Goal: Submit feedback/report problem: Submit feedback/report problem

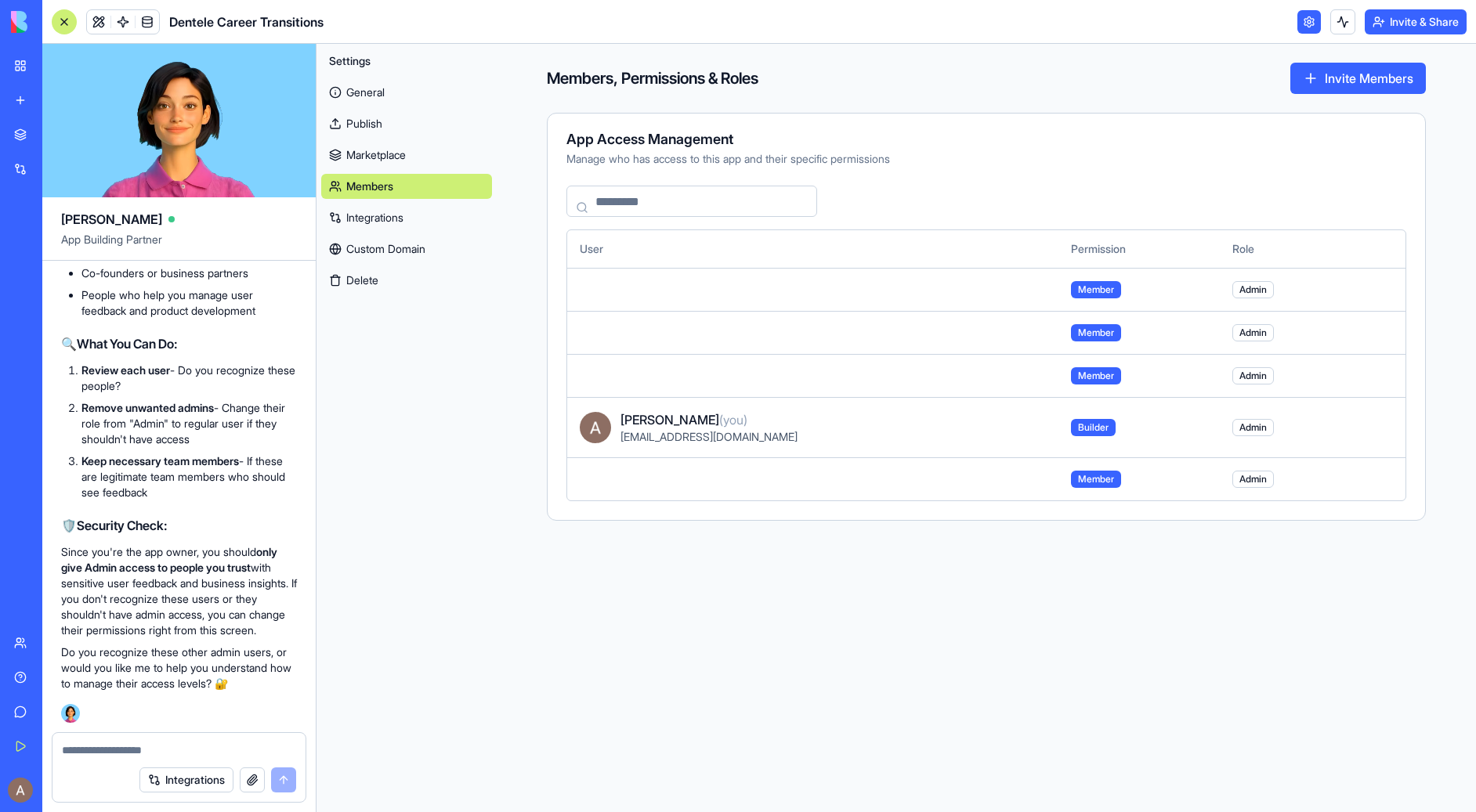
scroll to position [34279, 0]
click at [1252, 291] on span "Admin" at bounding box center [1253, 289] width 42 height 17
click at [1308, 22] on link at bounding box center [1308, 21] width 24 height 24
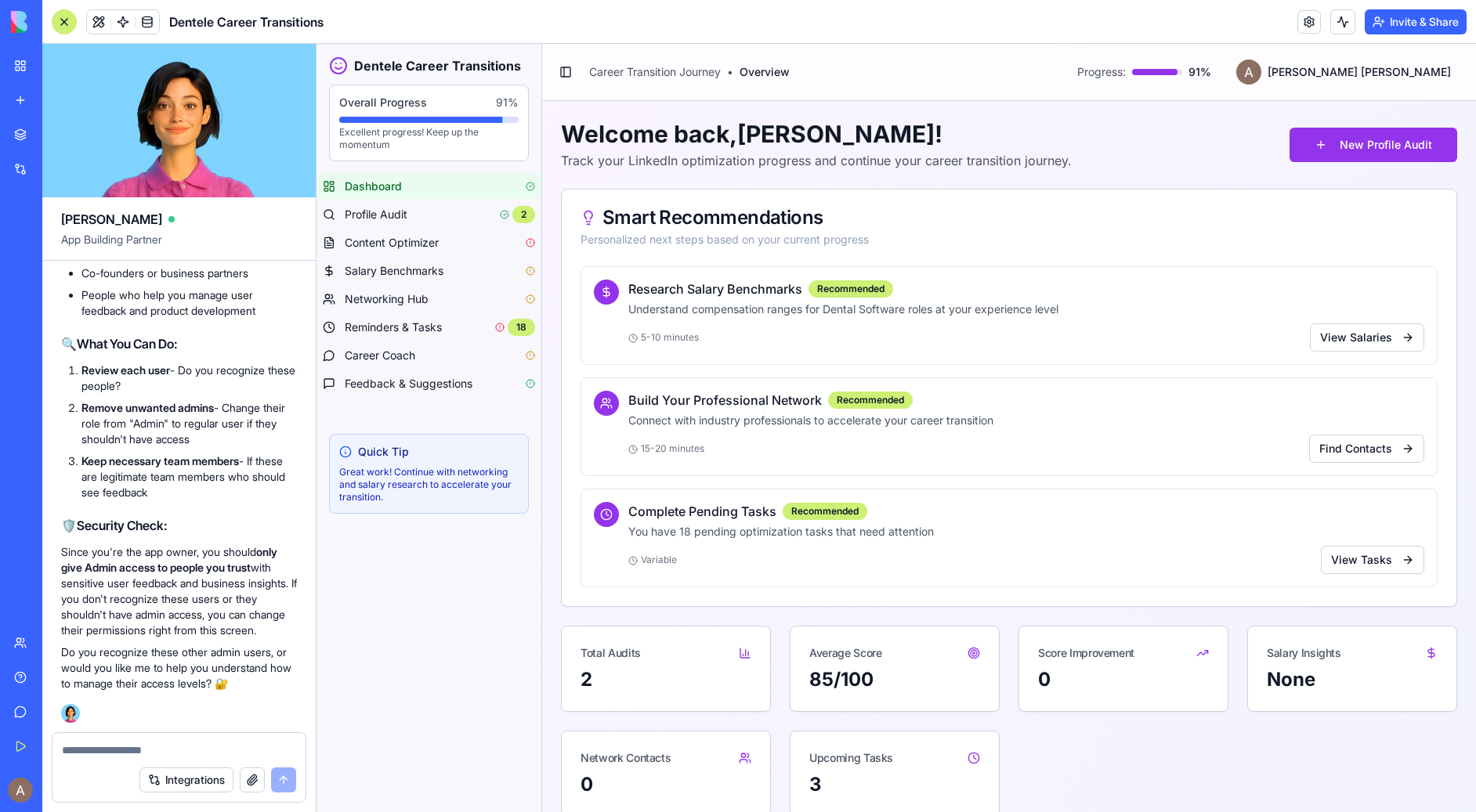
click at [1404, 27] on button "Invite & Share" at bounding box center [1415, 22] width 102 height 25
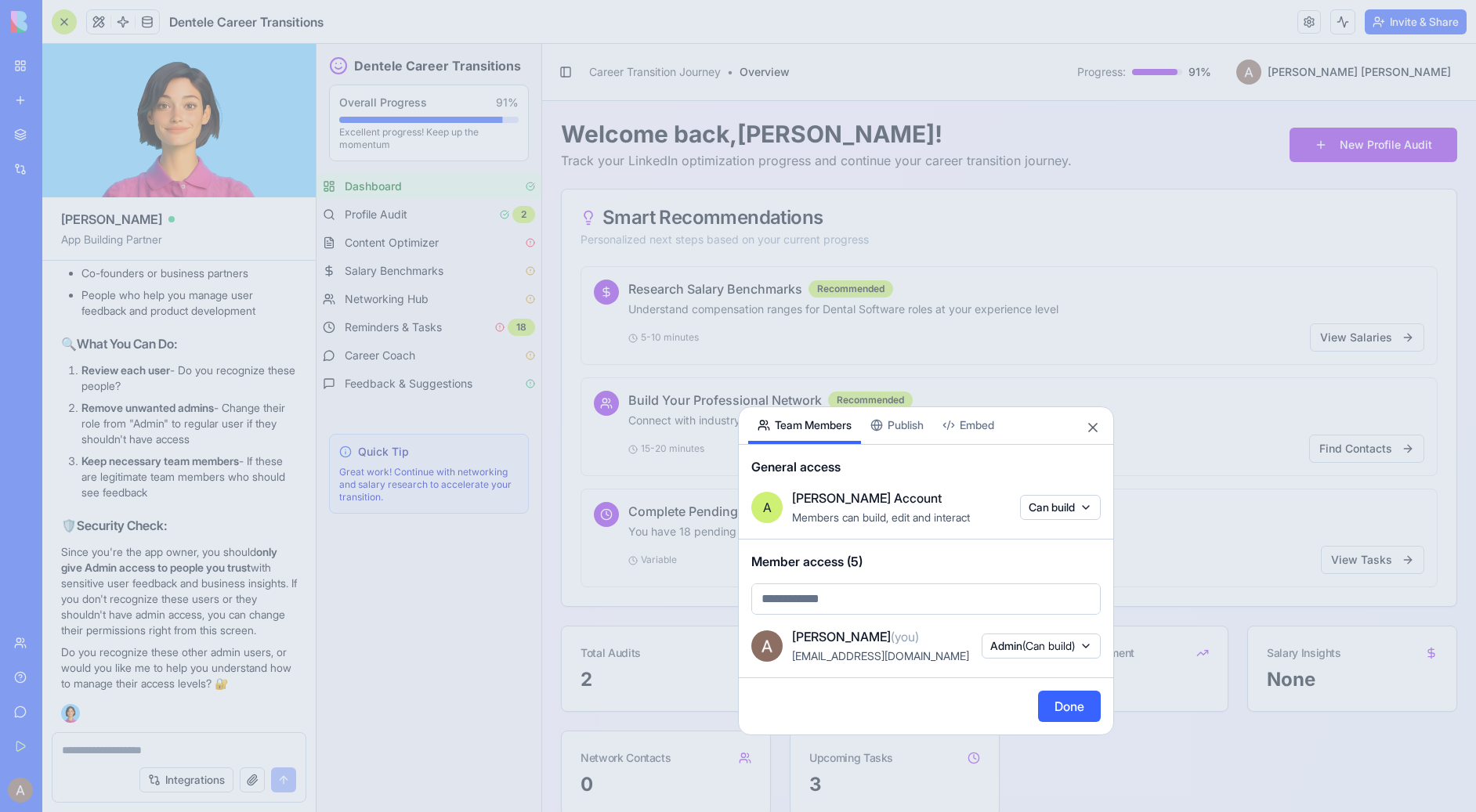
click at [858, 553] on span "Member access (5)" at bounding box center [925, 561] width 349 height 19
click at [858, 601] on body "BETA My Workspace New app Marketplace Integrations Recent Dentele Group Client …" at bounding box center [738, 406] width 1476 height 812
click at [917, 422] on body "BETA My Workspace New app Marketplace Integrations Recent Dentele Group Client …" at bounding box center [738, 406] width 1476 height 812
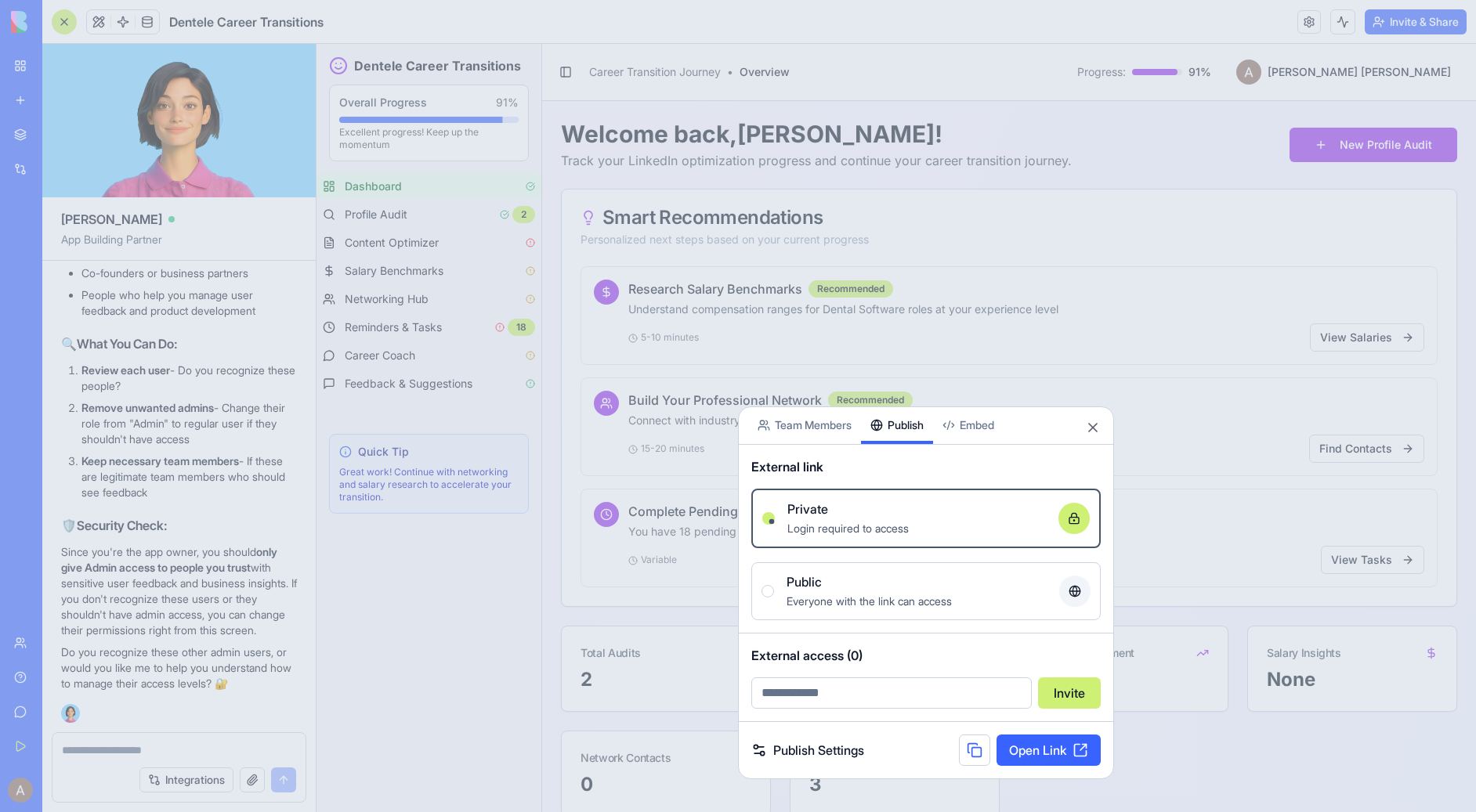
click at [892, 433] on button "Publish" at bounding box center [896, 426] width 72 height 37
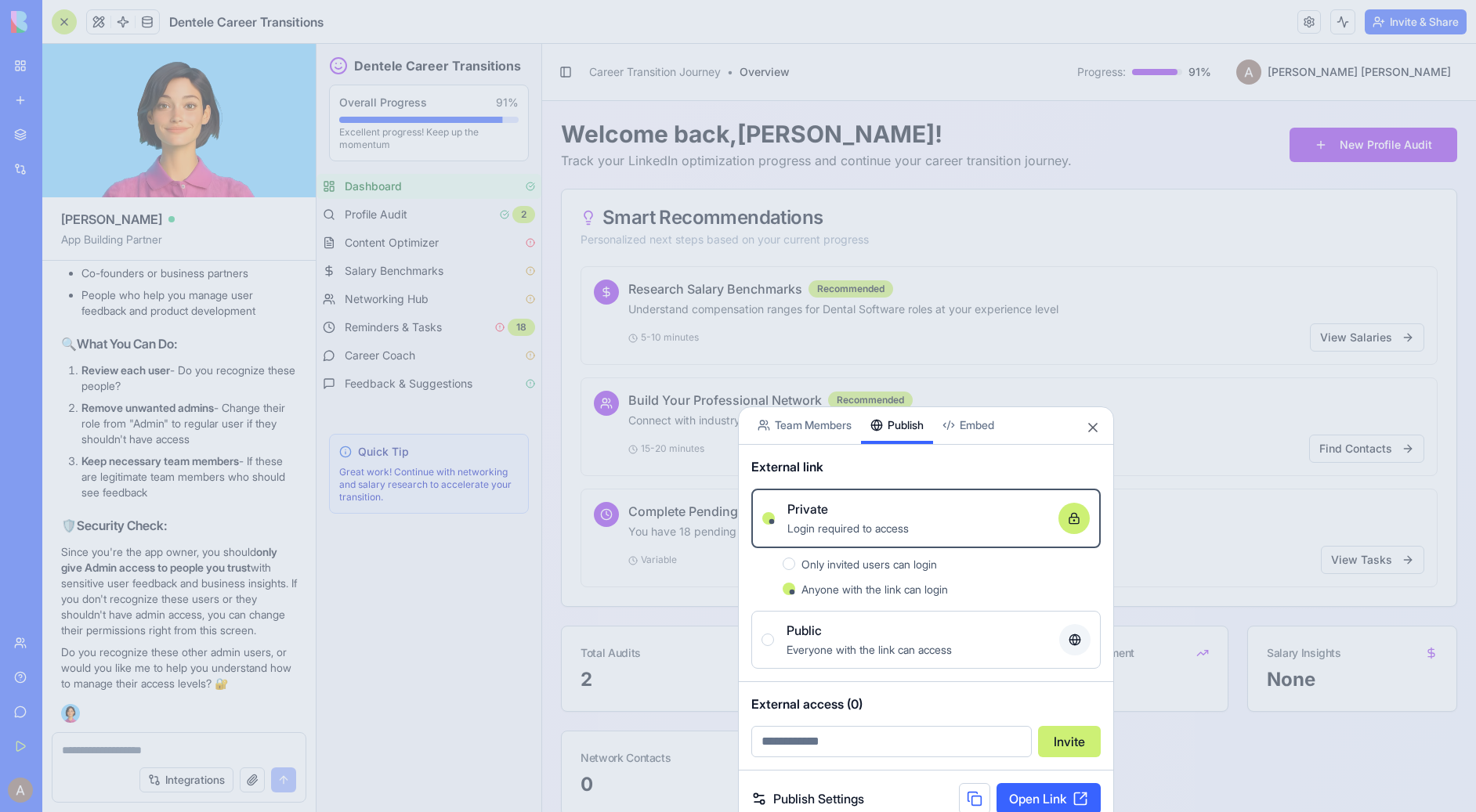
click at [153, 751] on div at bounding box center [738, 406] width 1476 height 812
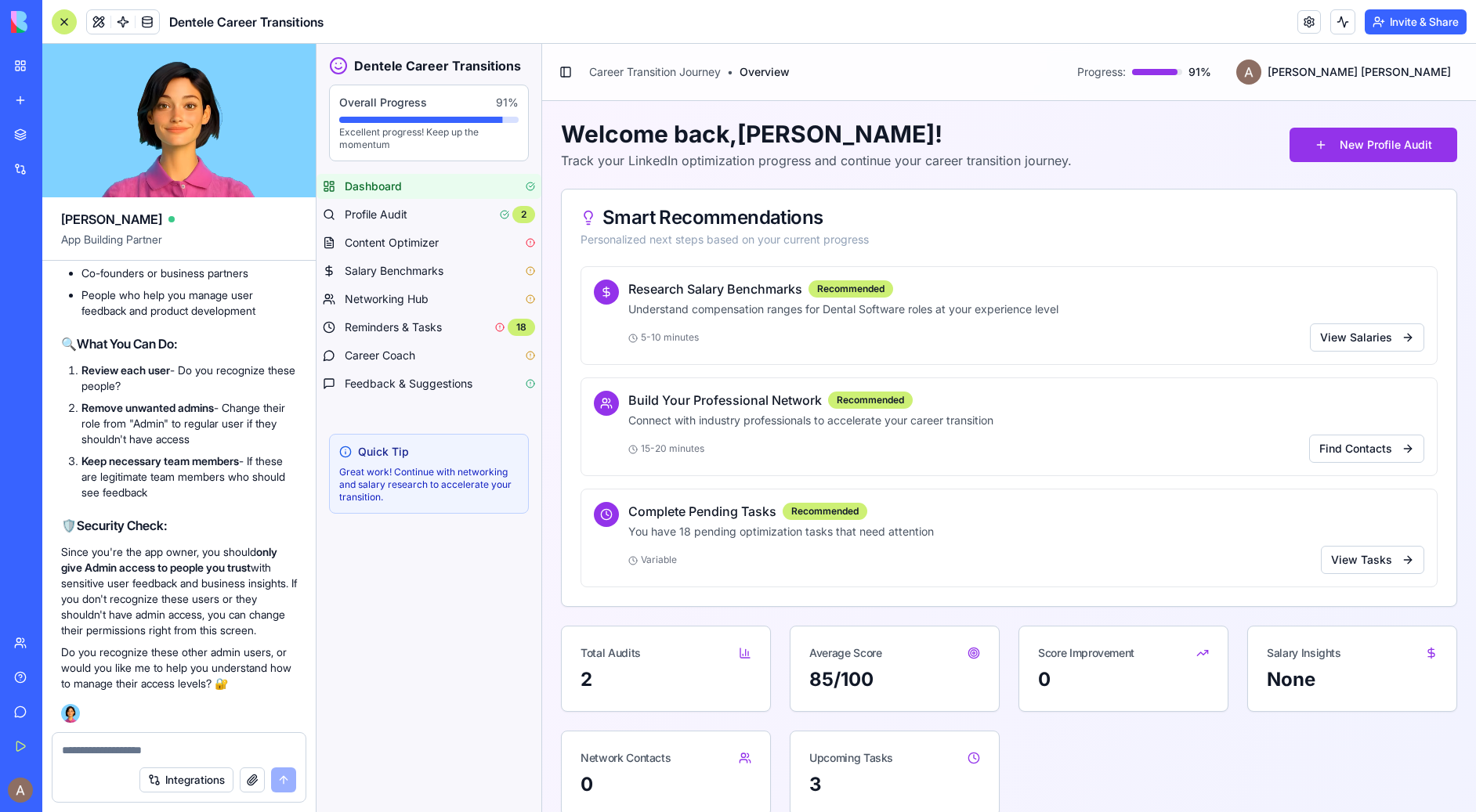
click at [153, 751] on textarea at bounding box center [179, 751] width 234 height 16
type textarea "**********"
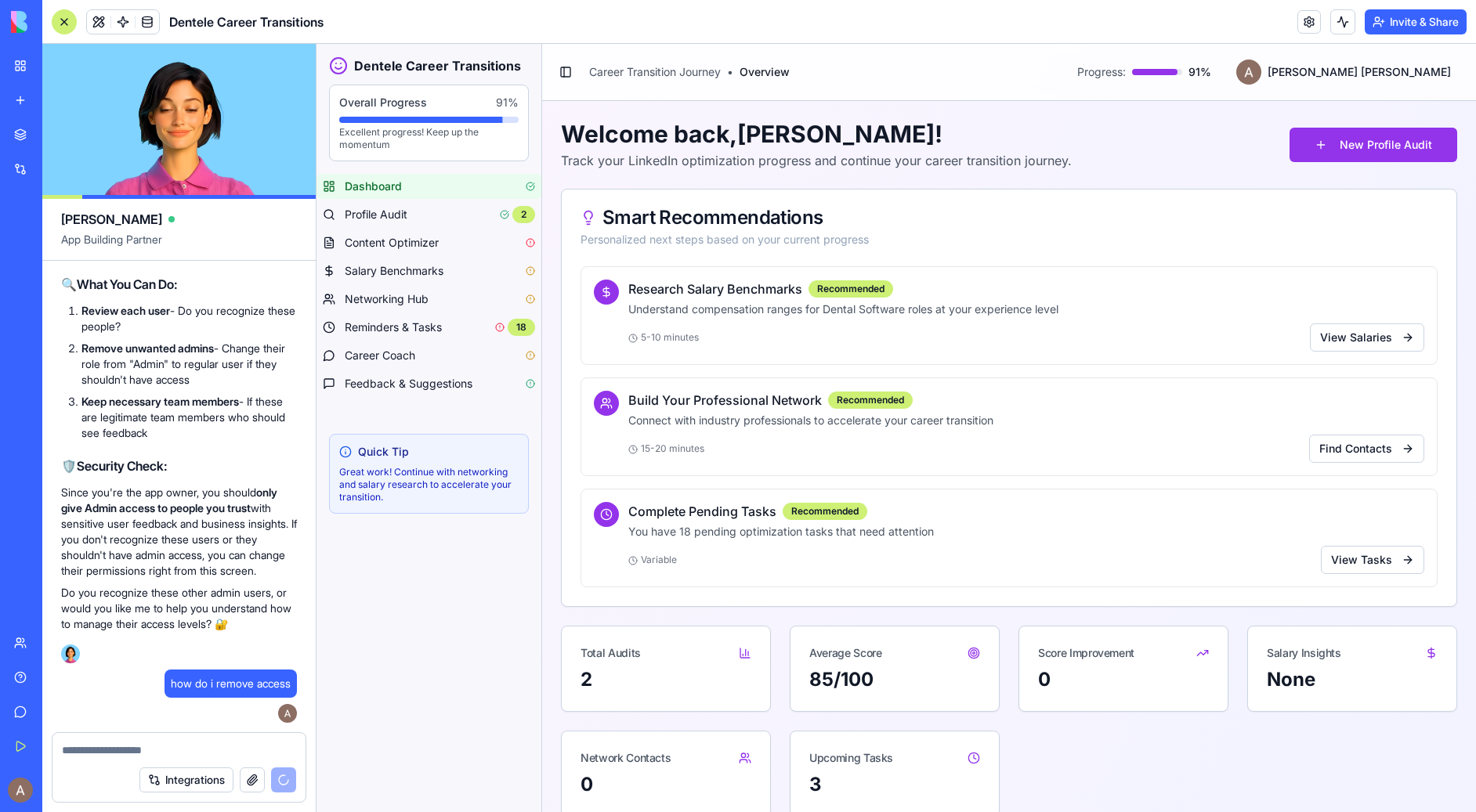
scroll to position [35397, 0]
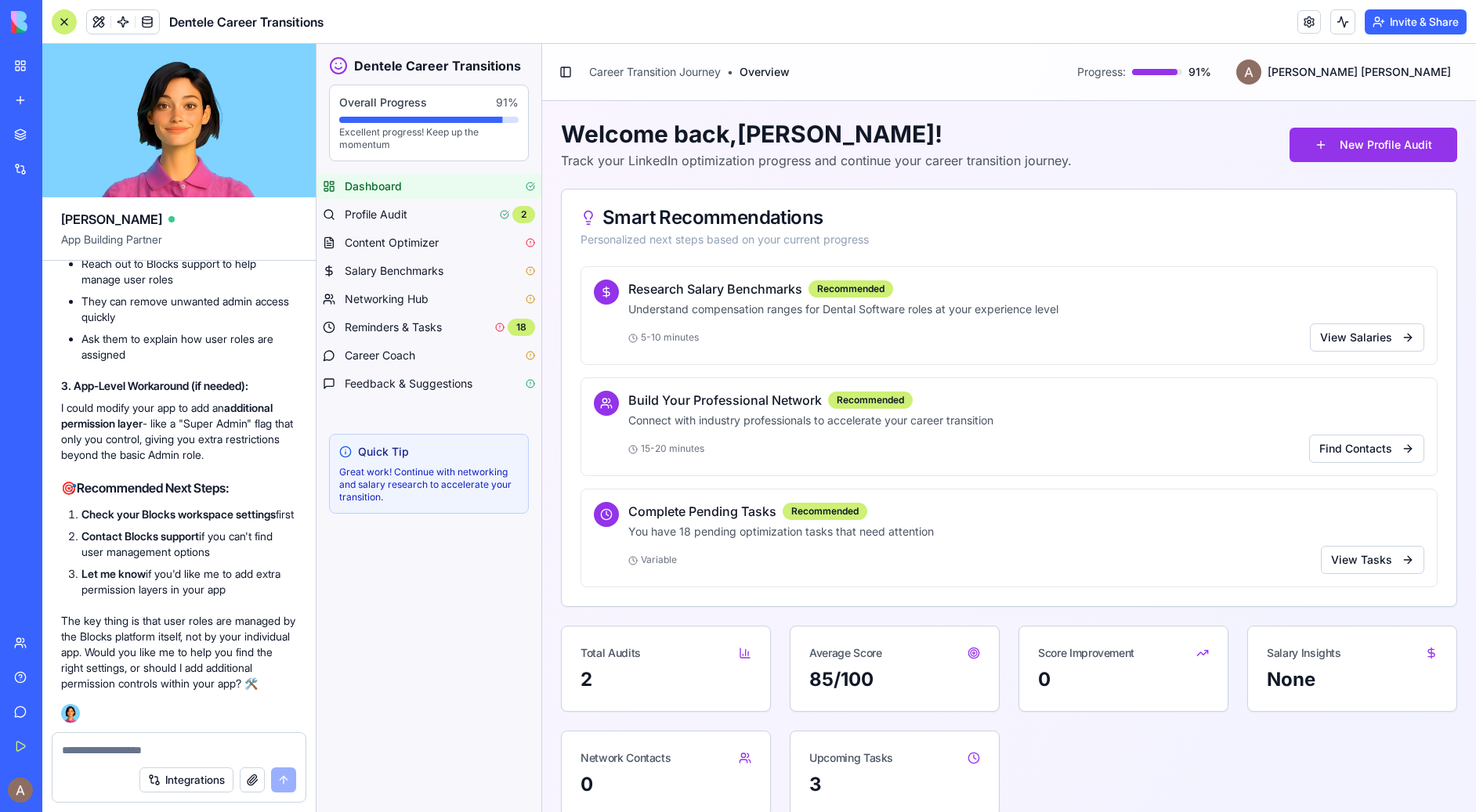
click at [58, 68] on div "My Workspace" at bounding box center [47, 66] width 20 height 16
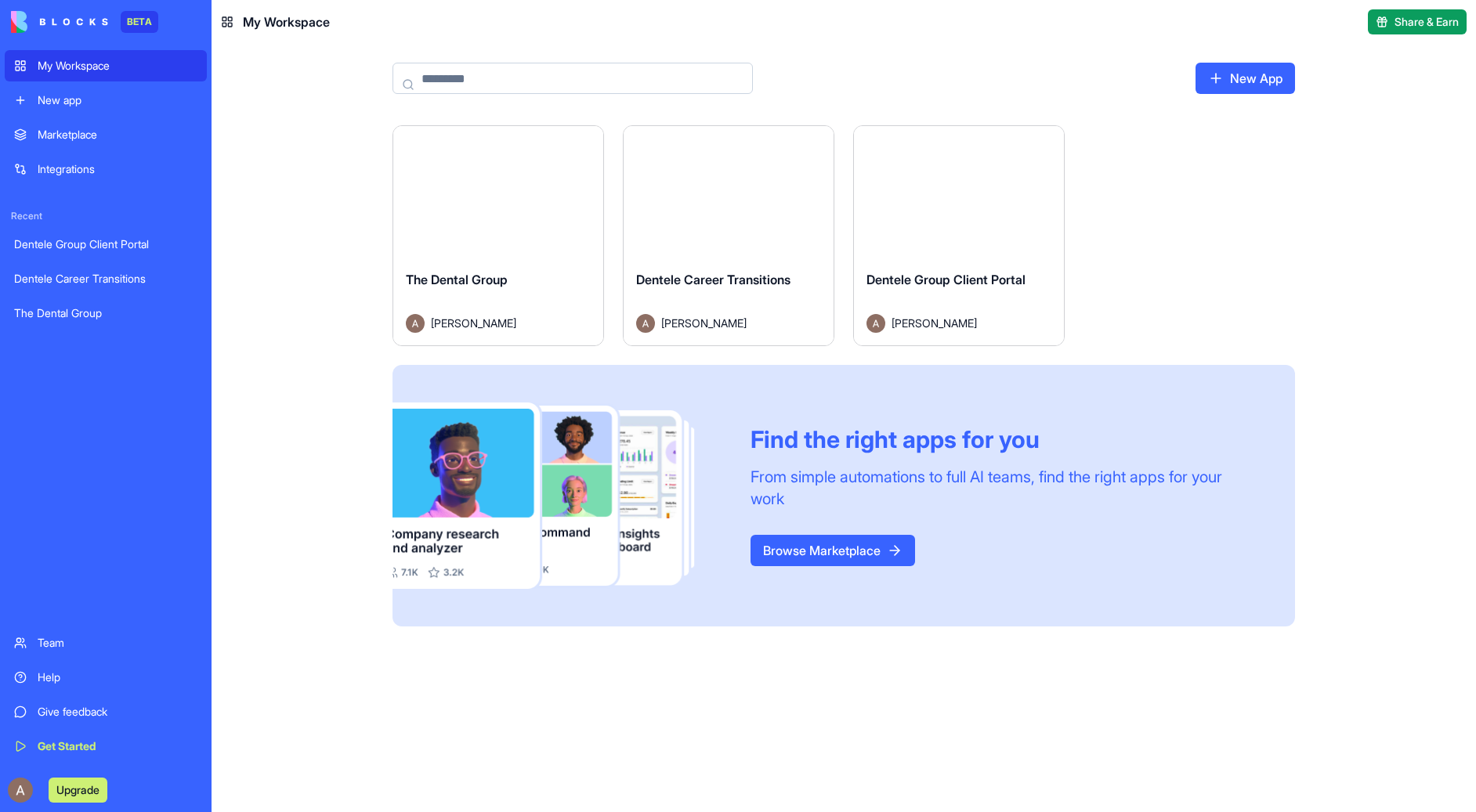
click at [286, 12] on span "My Workspace" at bounding box center [286, 21] width 87 height 19
click at [79, 646] on div "Team" at bounding box center [117, 644] width 160 height 16
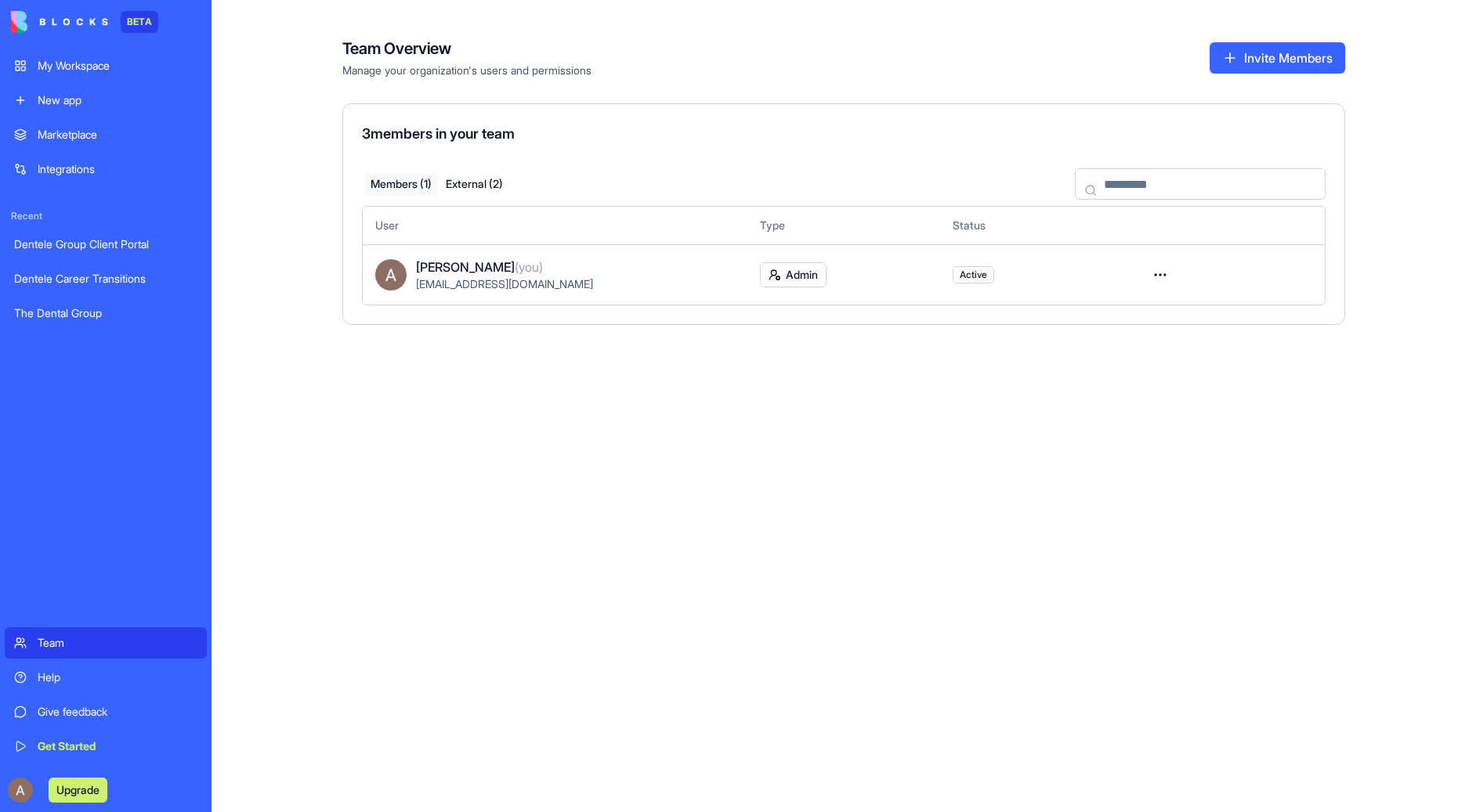
click at [488, 179] on button "External ( 2 )" at bounding box center [474, 184] width 74 height 23
click at [1163, 273] on html "BETA My Workspace New app Marketplace Integrations Recent Dentele Group Client …" at bounding box center [738, 406] width 1476 height 812
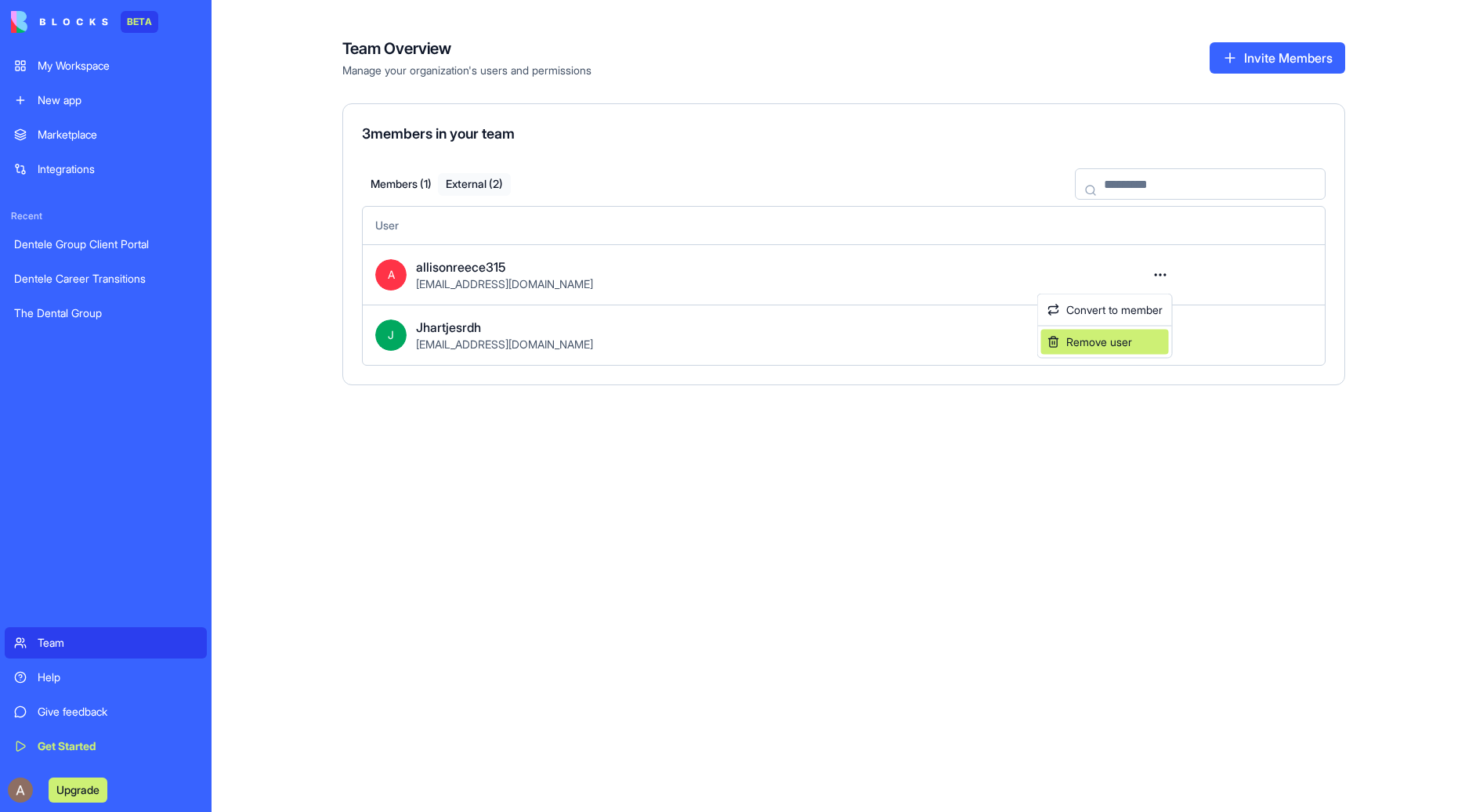
click at [1092, 344] on div "Remove user" at bounding box center [1105, 342] width 128 height 25
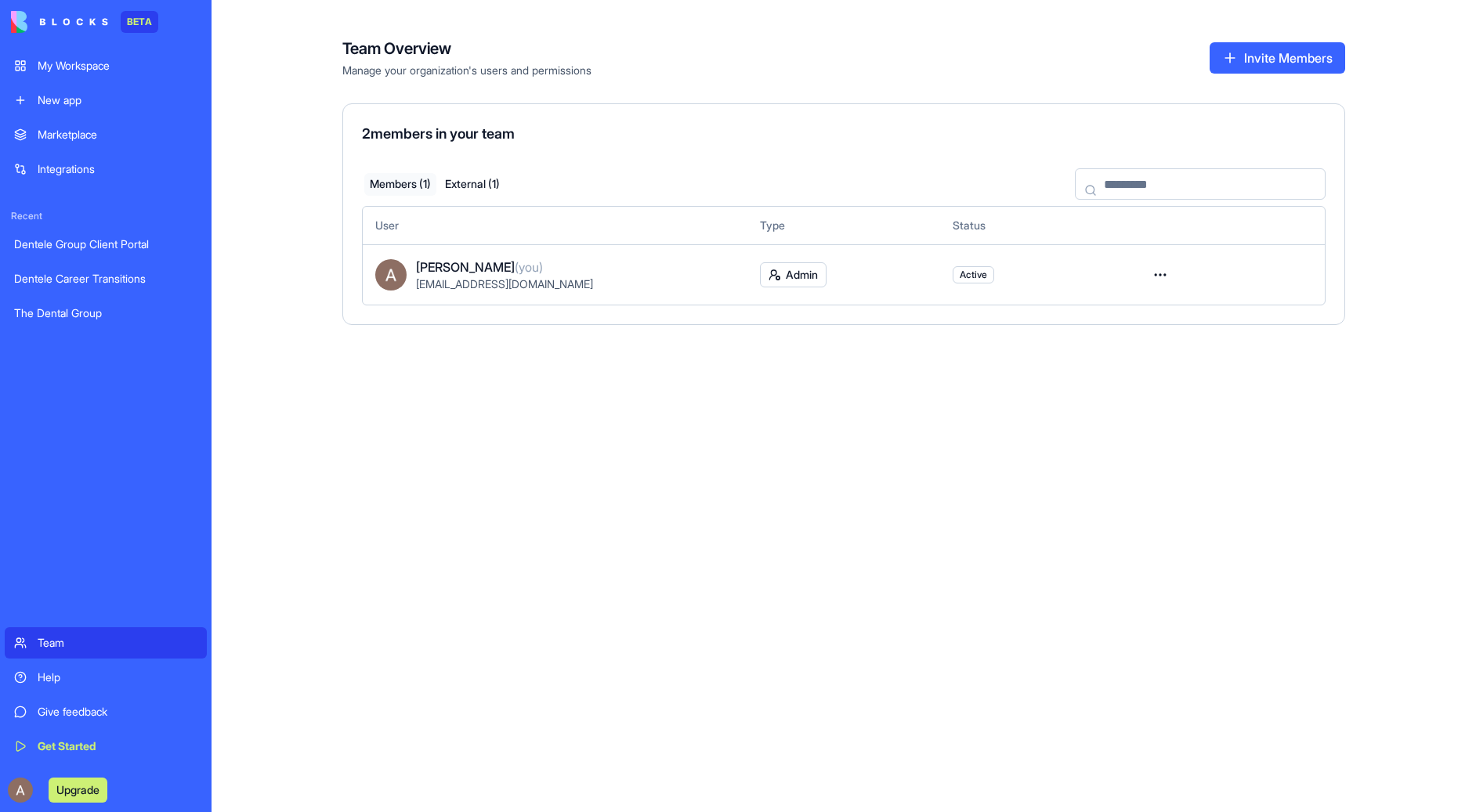
click at [1167, 275] on html "BETA My Workspace New app Marketplace Integrations Recent Dentele Group Client …" at bounding box center [738, 406] width 1476 height 812
click at [1080, 372] on div "Remove user" at bounding box center [1104, 367] width 125 height 25
click at [470, 178] on button "External ( 1 )" at bounding box center [472, 184] width 72 height 23
click at [916, 263] on div "Jhartjesrdh" at bounding box center [767, 267] width 703 height 19
click at [1158, 274] on html "BETA My Workspace New app Marketplace Integrations Recent Dentele Group Client …" at bounding box center [738, 406] width 1476 height 812
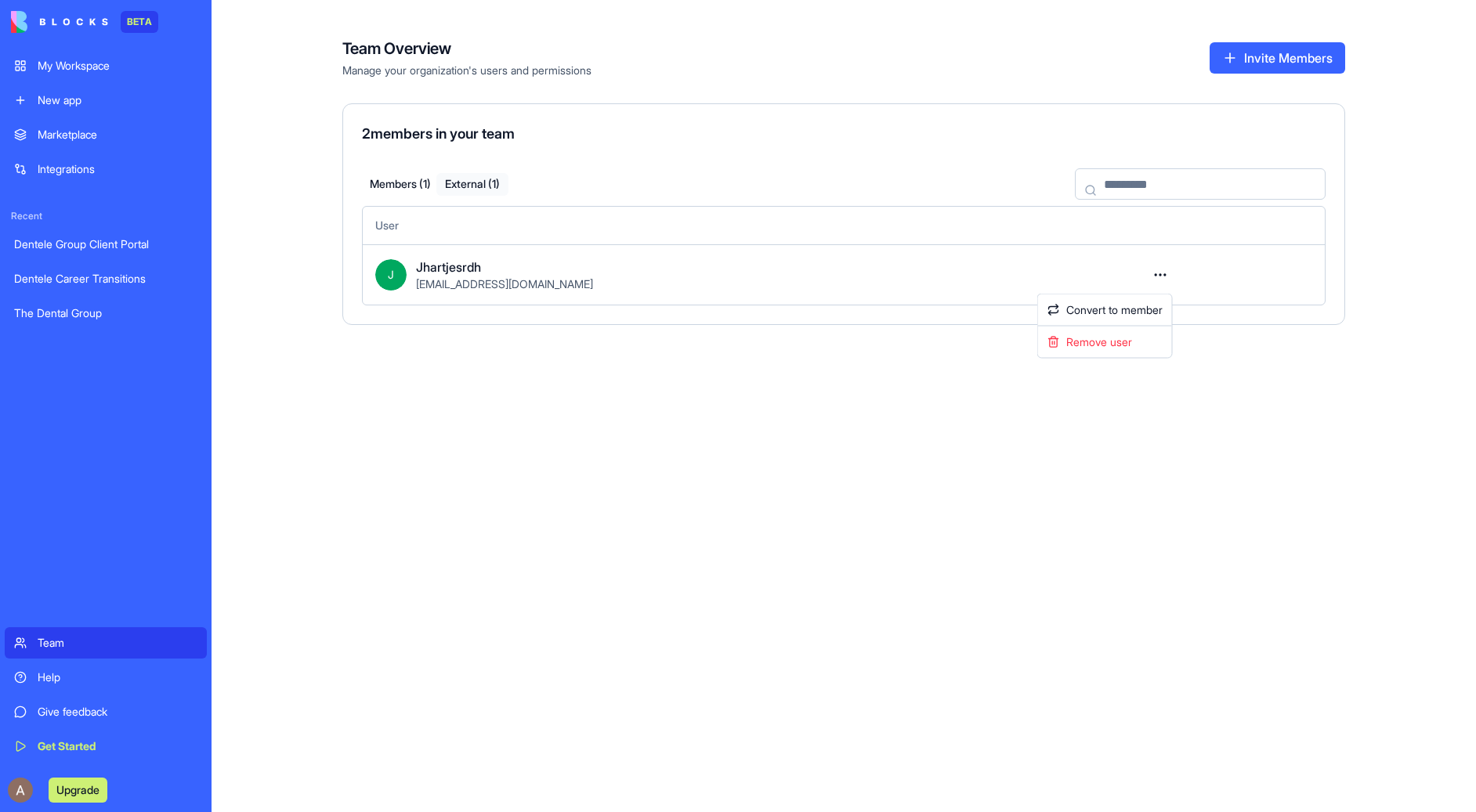
click at [980, 278] on html "BETA My Workspace New app Marketplace Integrations Recent Dentele Group Client …" at bounding box center [738, 406] width 1476 height 812
click at [884, 284] on div "[EMAIL_ADDRESS][DOMAIN_NAME]" at bounding box center [767, 285] width 703 height 16
click at [447, 281] on span "[EMAIL_ADDRESS][DOMAIN_NAME]" at bounding box center [504, 284] width 177 height 13
click at [98, 240] on div "Dentele Group Client Portal" at bounding box center [105, 245] width 184 height 16
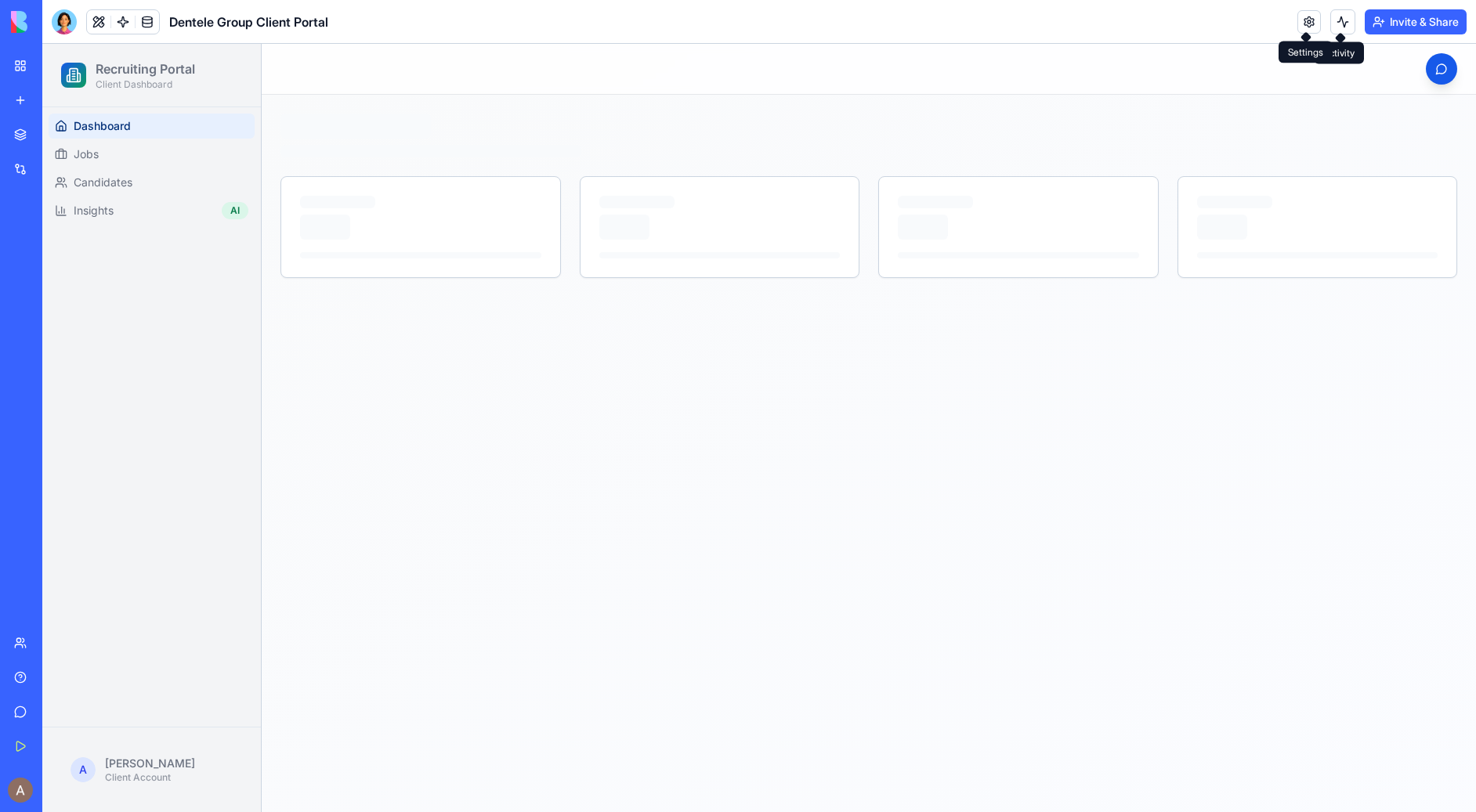
click at [1302, 23] on link at bounding box center [1308, 21] width 24 height 24
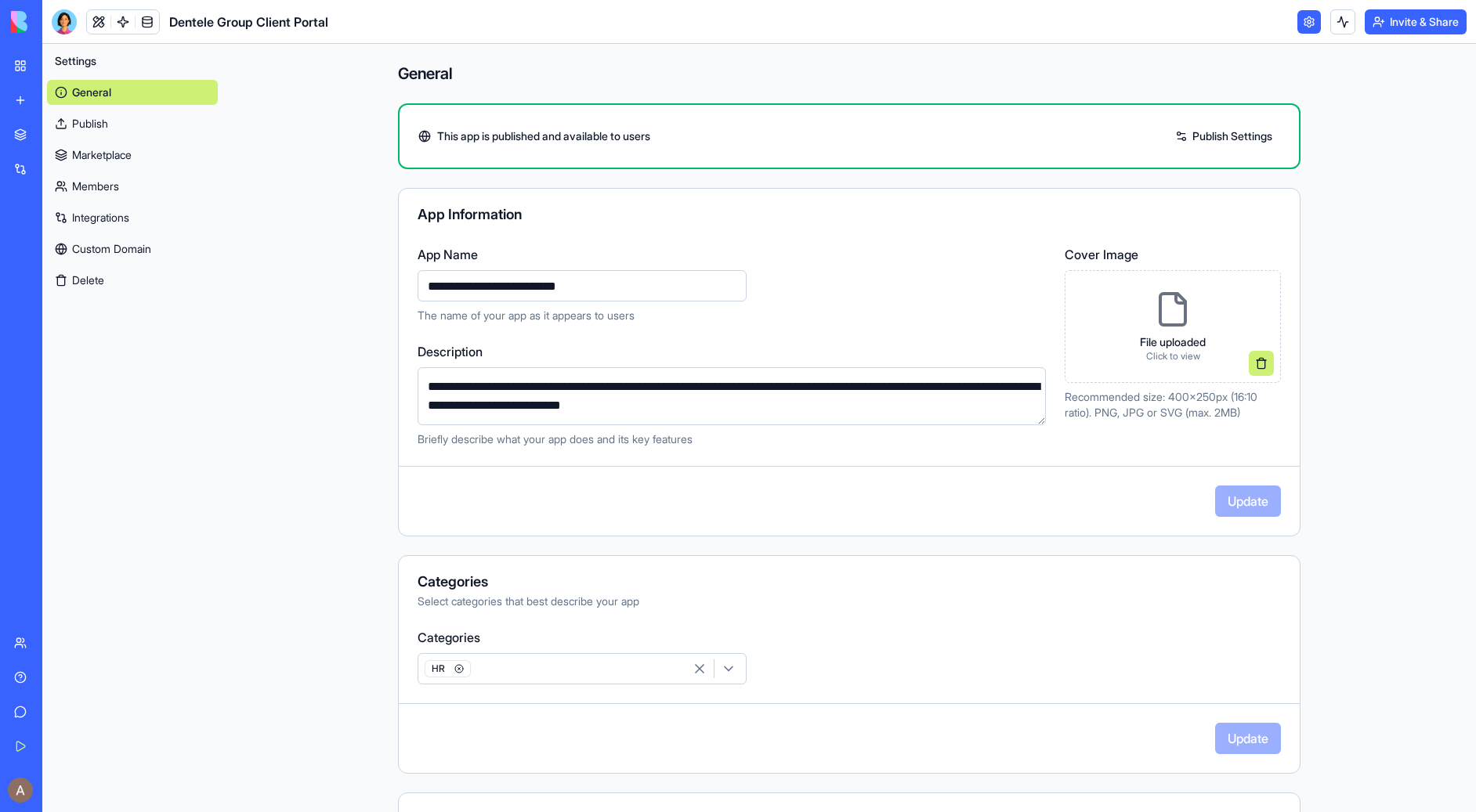
click at [1212, 137] on link "Publish Settings" at bounding box center [1223, 137] width 113 height 25
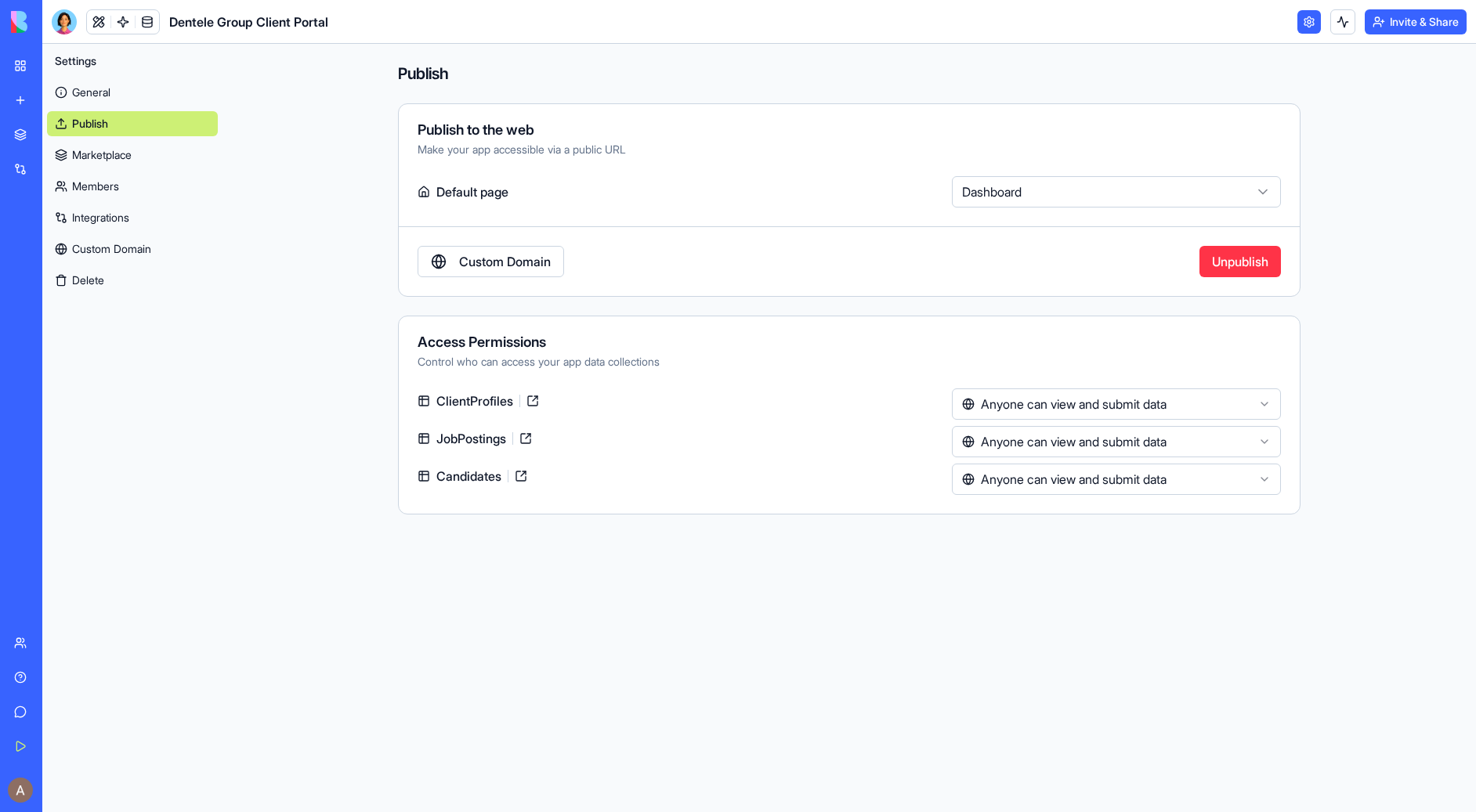
click at [1215, 262] on button "Unpublish" at bounding box center [1240, 261] width 82 height 31
click at [121, 188] on link "Members" at bounding box center [132, 186] width 171 height 25
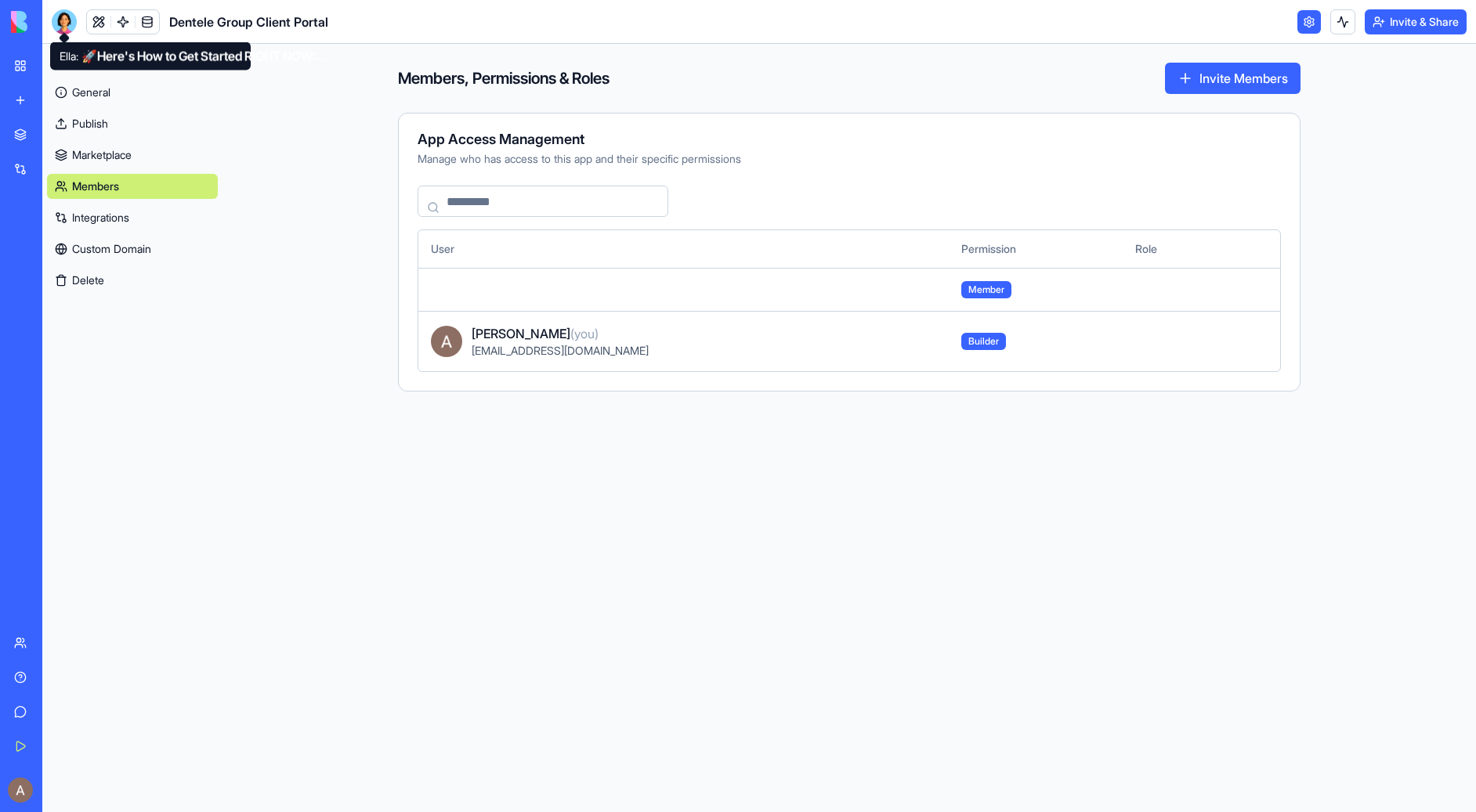
click at [68, 20] on div at bounding box center [64, 22] width 25 height 25
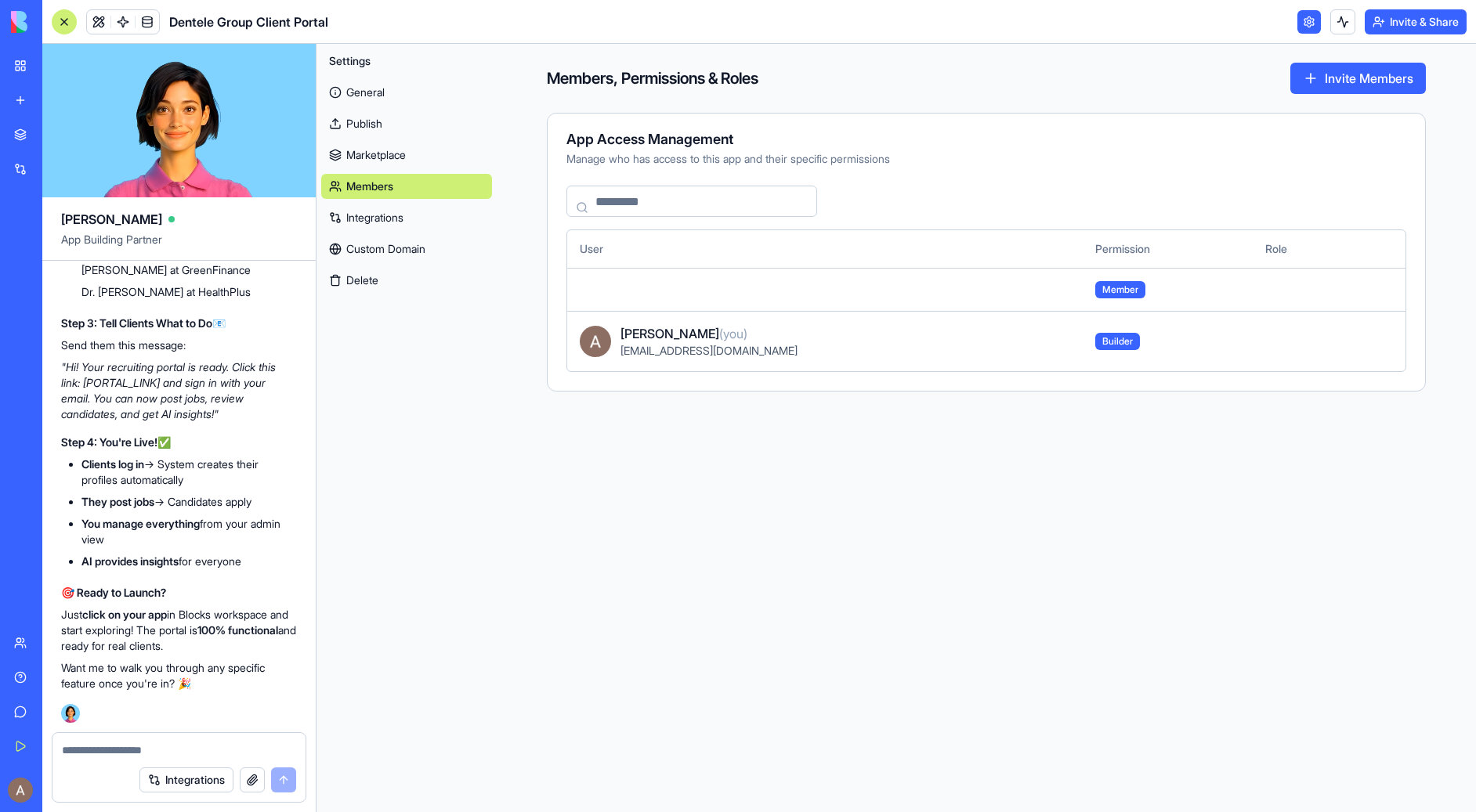
click at [16, 68] on link "My Workspace" at bounding box center [35, 66] width 63 height 31
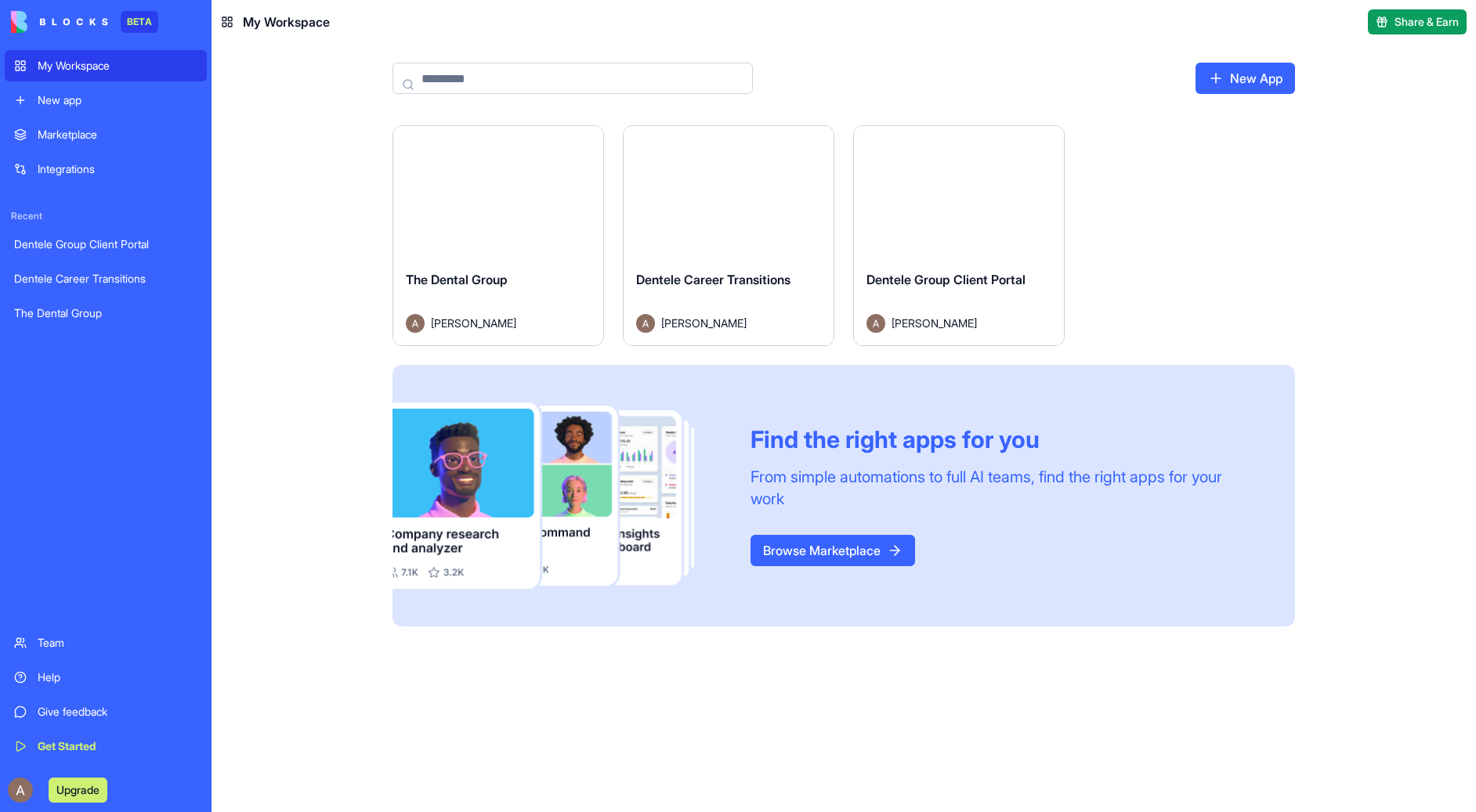
click at [771, 230] on div "Launch" at bounding box center [728, 191] width 210 height 131
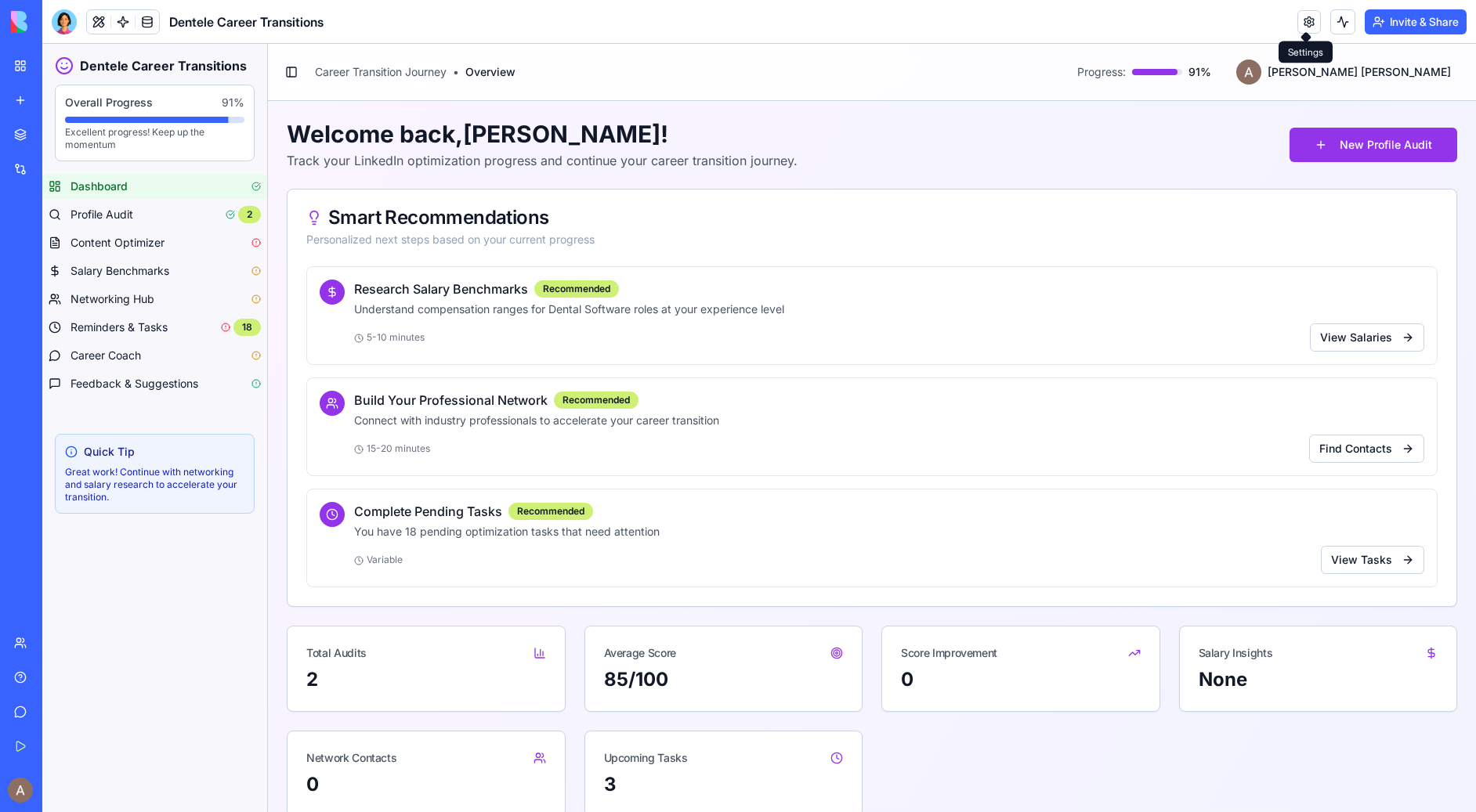
click at [1308, 23] on link at bounding box center [1308, 21] width 24 height 24
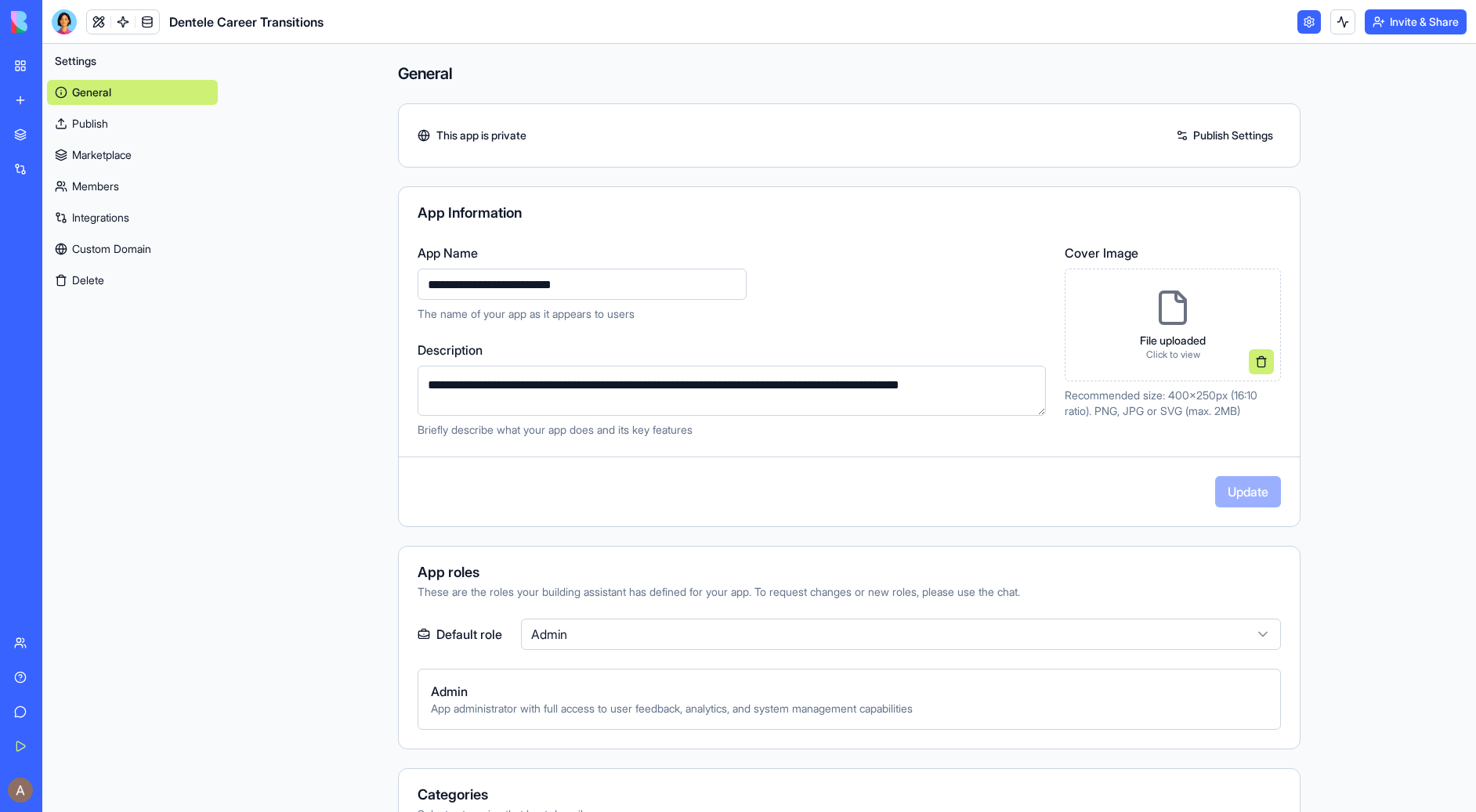
click at [1220, 131] on link "Publish Settings" at bounding box center [1223, 136] width 113 height 25
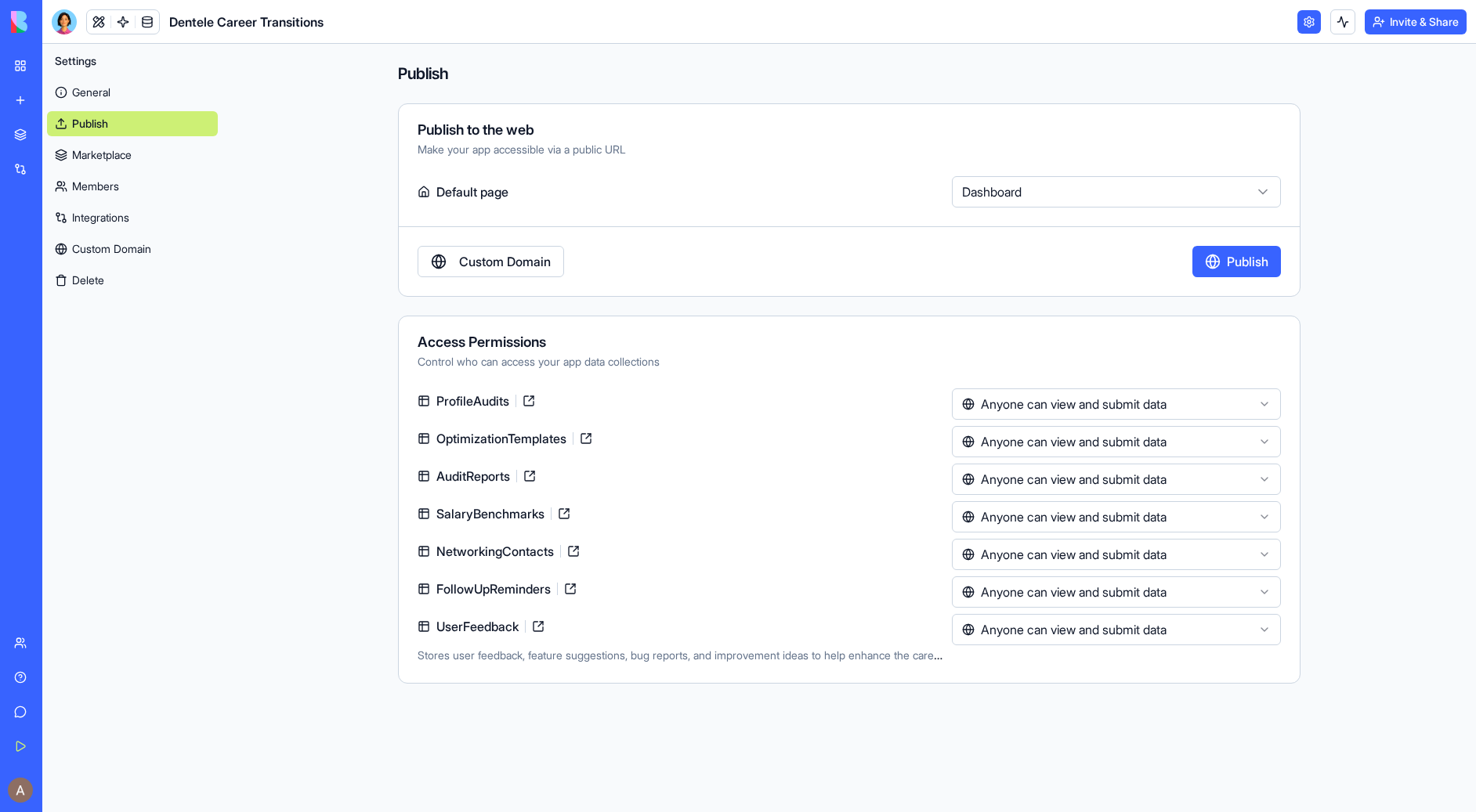
click at [1042, 632] on html "**********" at bounding box center [738, 406] width 1476 height 812
click at [105, 159] on link "Marketplace" at bounding box center [132, 155] width 171 height 25
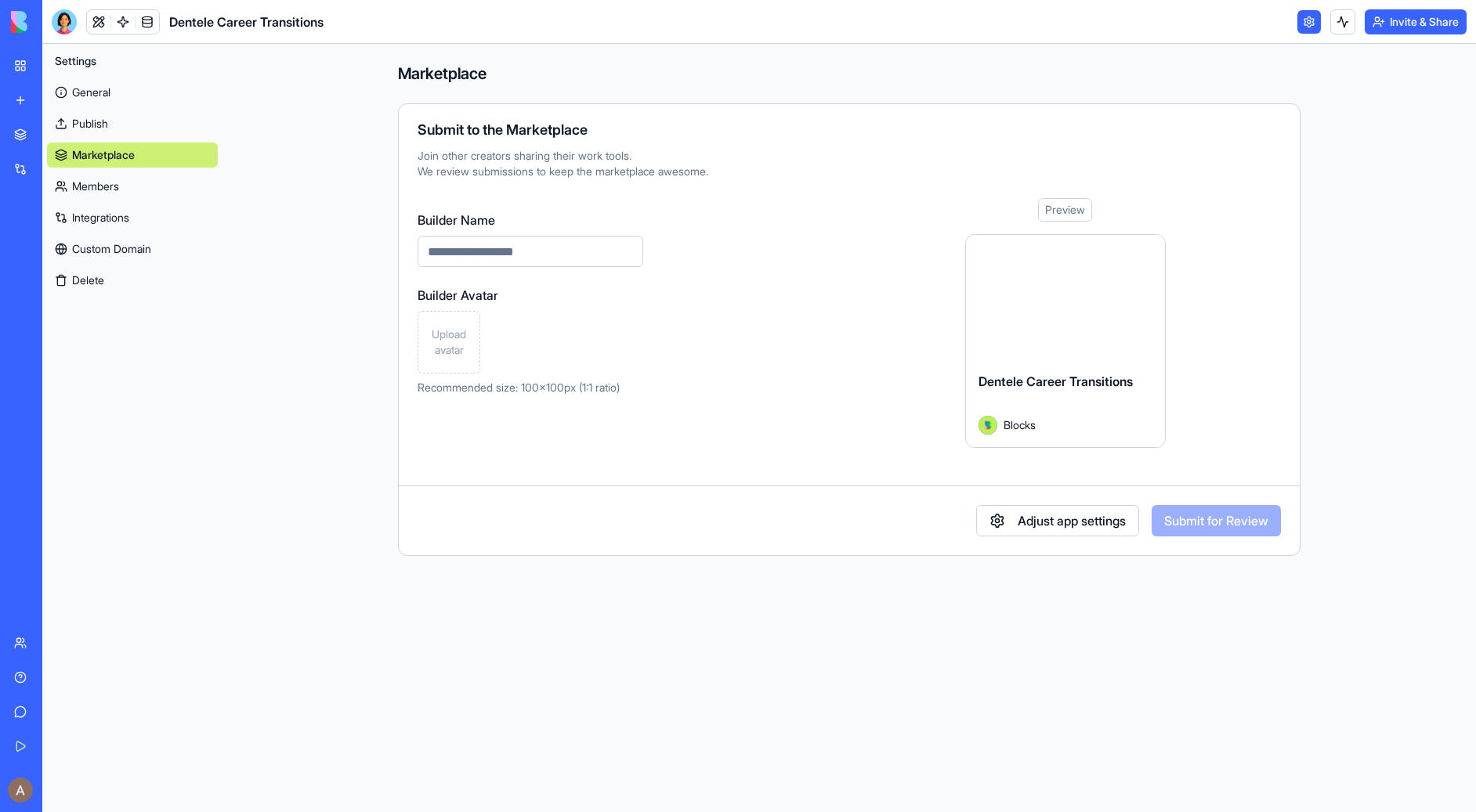
click at [139, 174] on link "Members" at bounding box center [132, 186] width 171 height 25
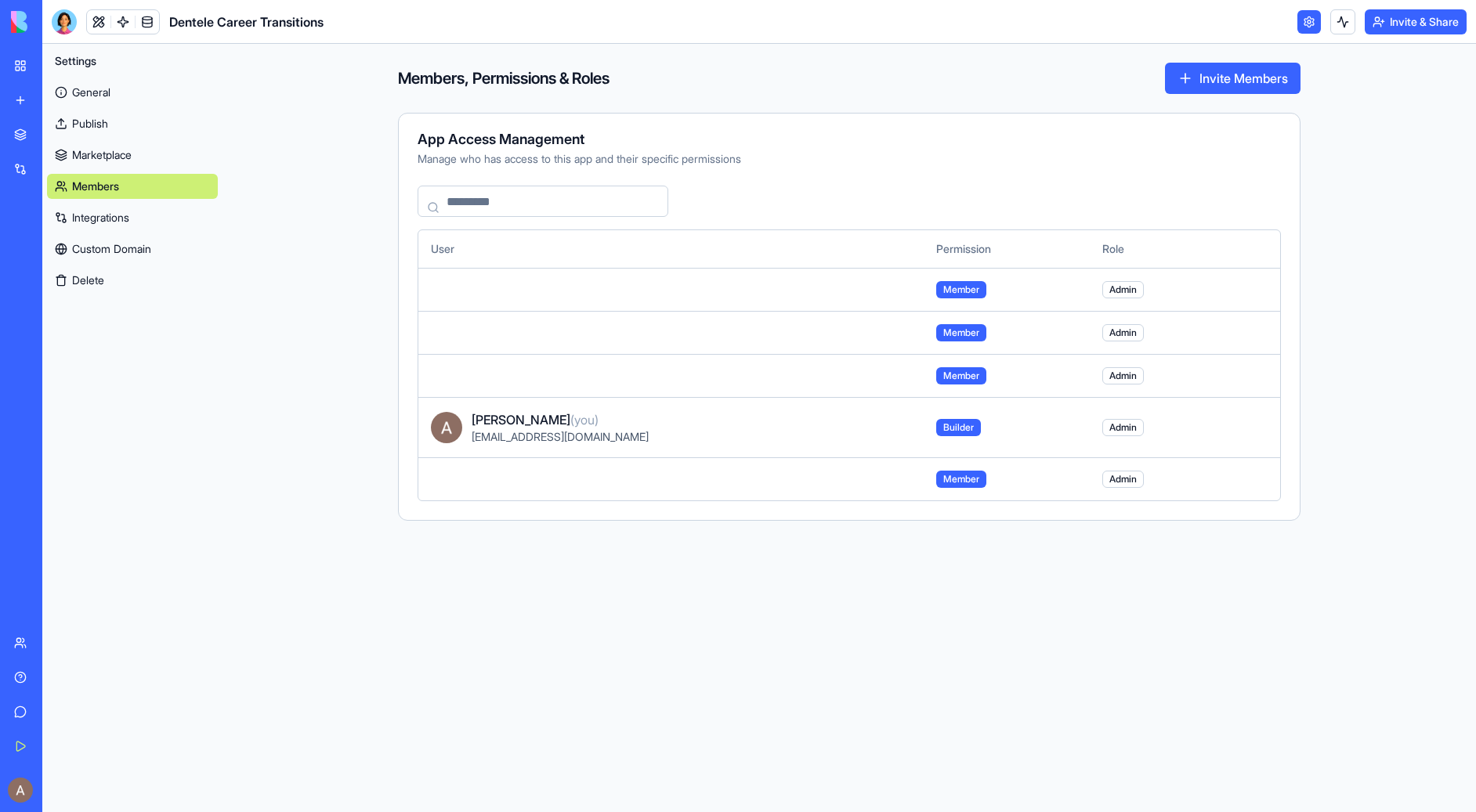
click at [495, 278] on td at bounding box center [671, 289] width 505 height 43
click at [506, 425] on span "[PERSON_NAME] (you)" at bounding box center [535, 419] width 127 height 19
click at [590, 212] on input at bounding box center [543, 200] width 251 height 31
click at [1183, 76] on button "Invite Members" at bounding box center [1232, 78] width 136 height 31
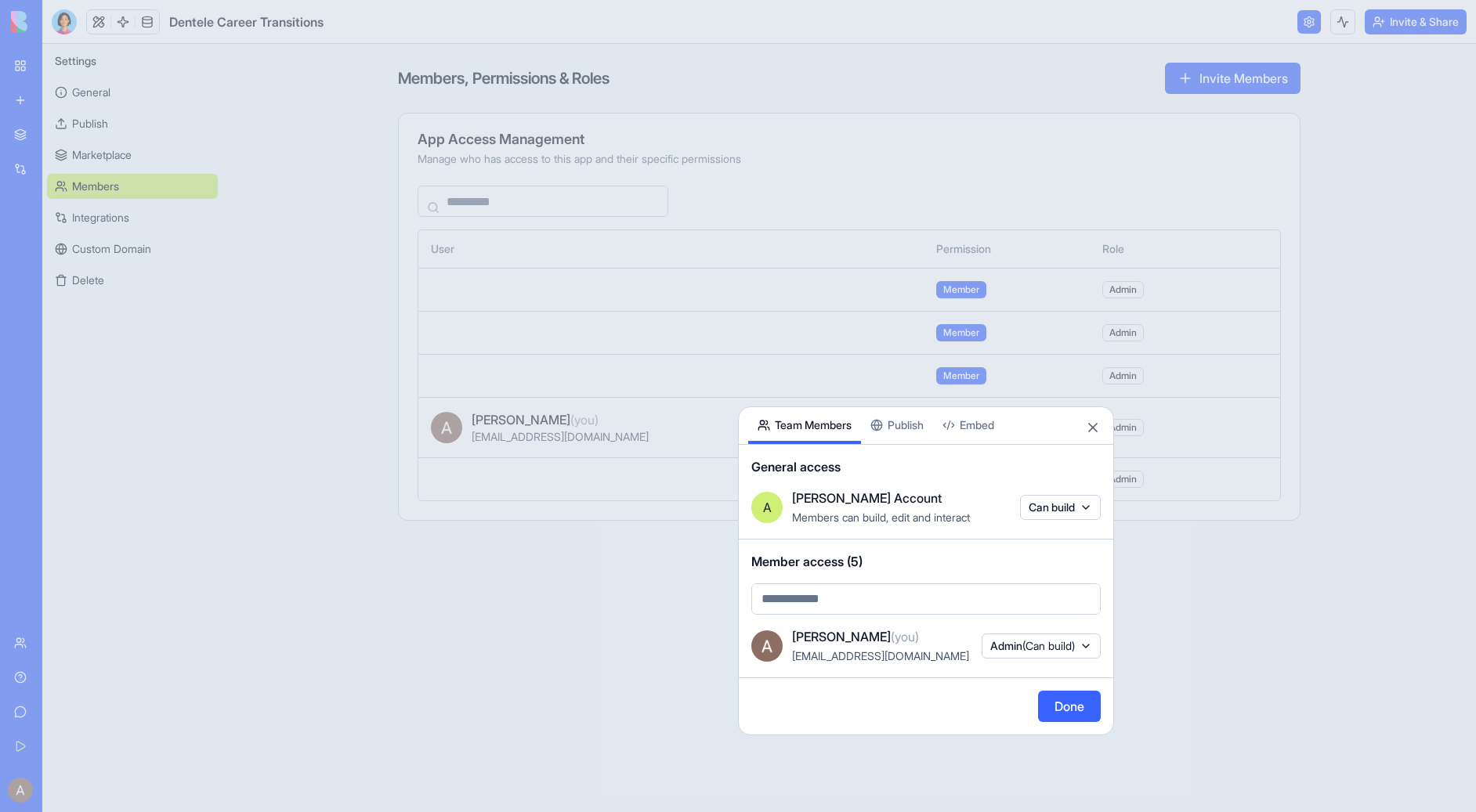
click at [897, 437] on button "Publish" at bounding box center [896, 426] width 72 height 37
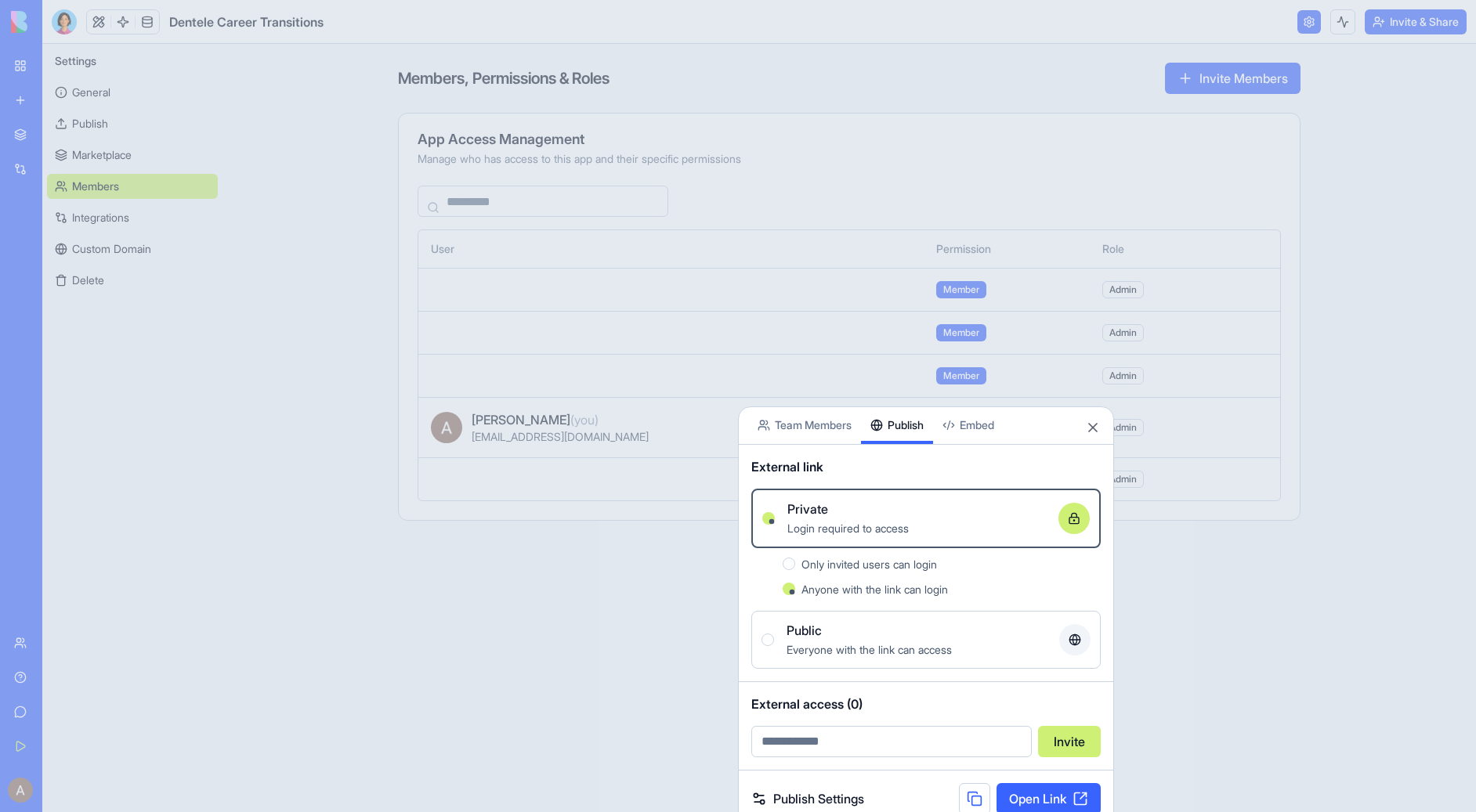
click at [919, 568] on span "Only invited users can login" at bounding box center [869, 564] width 136 height 13
click at [795, 568] on button "Only invited users can login" at bounding box center [789, 564] width 12 height 12
click at [921, 589] on span "Anyone with the link can login" at bounding box center [874, 589] width 146 height 13
click at [795, 589] on button "Anyone with the link can login" at bounding box center [789, 589] width 12 height 12
click at [968, 792] on button at bounding box center [974, 799] width 31 height 31
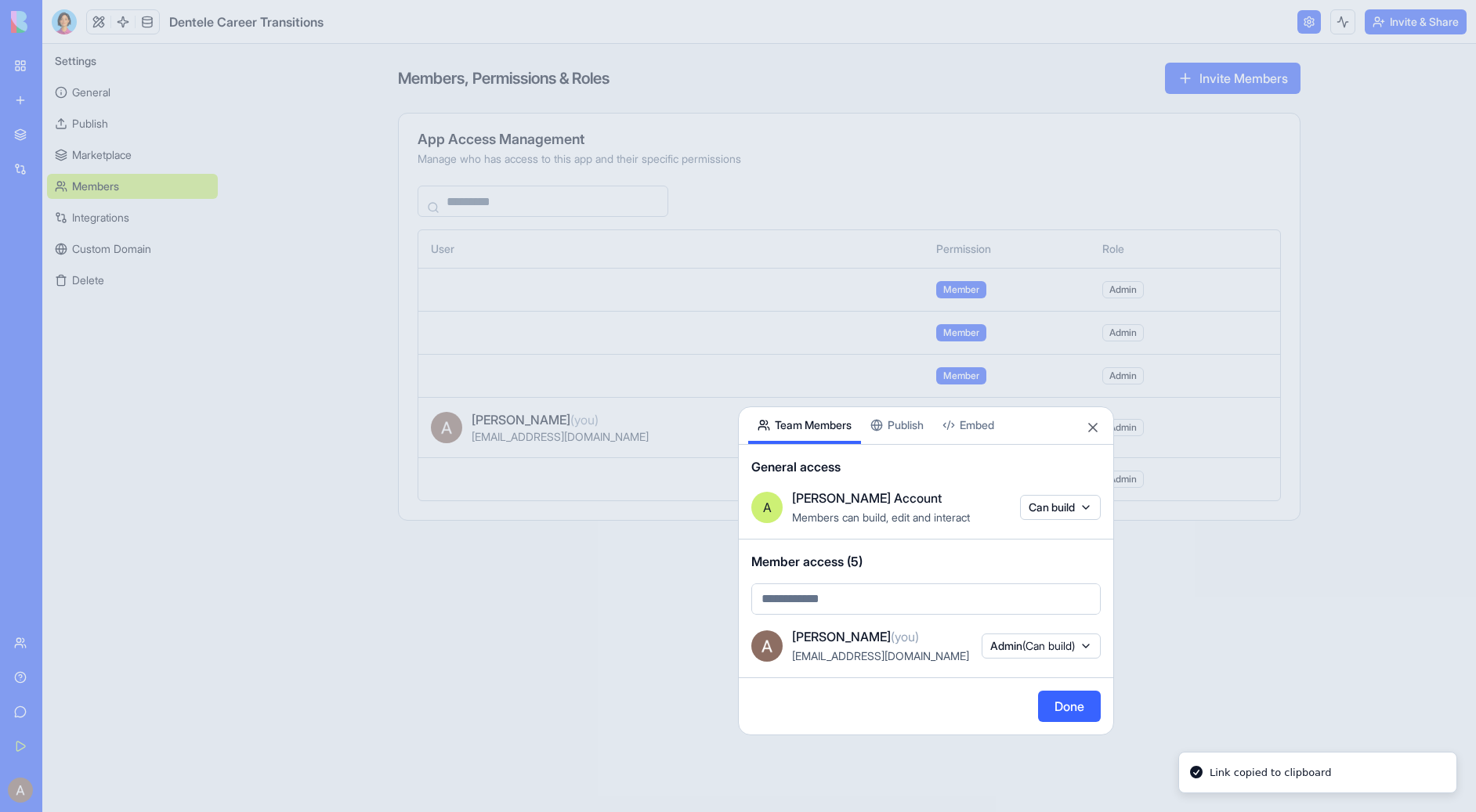
click at [810, 416] on button "Team Members" at bounding box center [804, 426] width 113 height 37
click at [911, 597] on body "BETA My Workspace New app Marketplace Integrations Recent Dentele Group Client …" at bounding box center [738, 406] width 1476 height 812
click at [857, 566] on body "BETA My Workspace New app Marketplace Integrations Recent Dentele Group Client …" at bounding box center [738, 406] width 1476 height 812
click at [925, 597] on body "BETA My Workspace New app Marketplace Integrations Recent Dentele Group Client …" at bounding box center [738, 406] width 1476 height 812
click at [899, 517] on body "BETA My Workspace New app Marketplace Integrations Recent Dentele Group Client …" at bounding box center [738, 406] width 1476 height 812
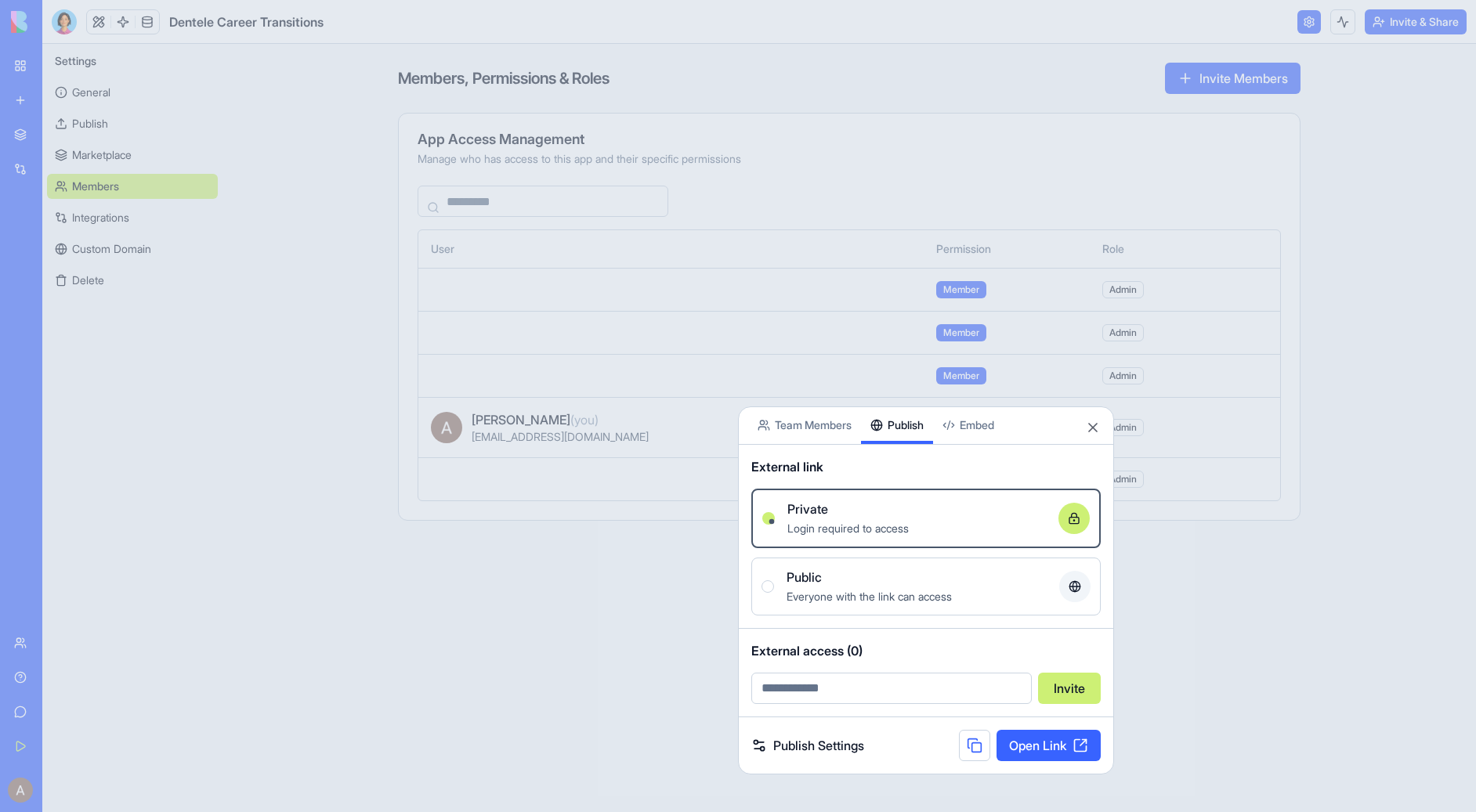
click at [907, 424] on button "Publish" at bounding box center [896, 426] width 72 height 37
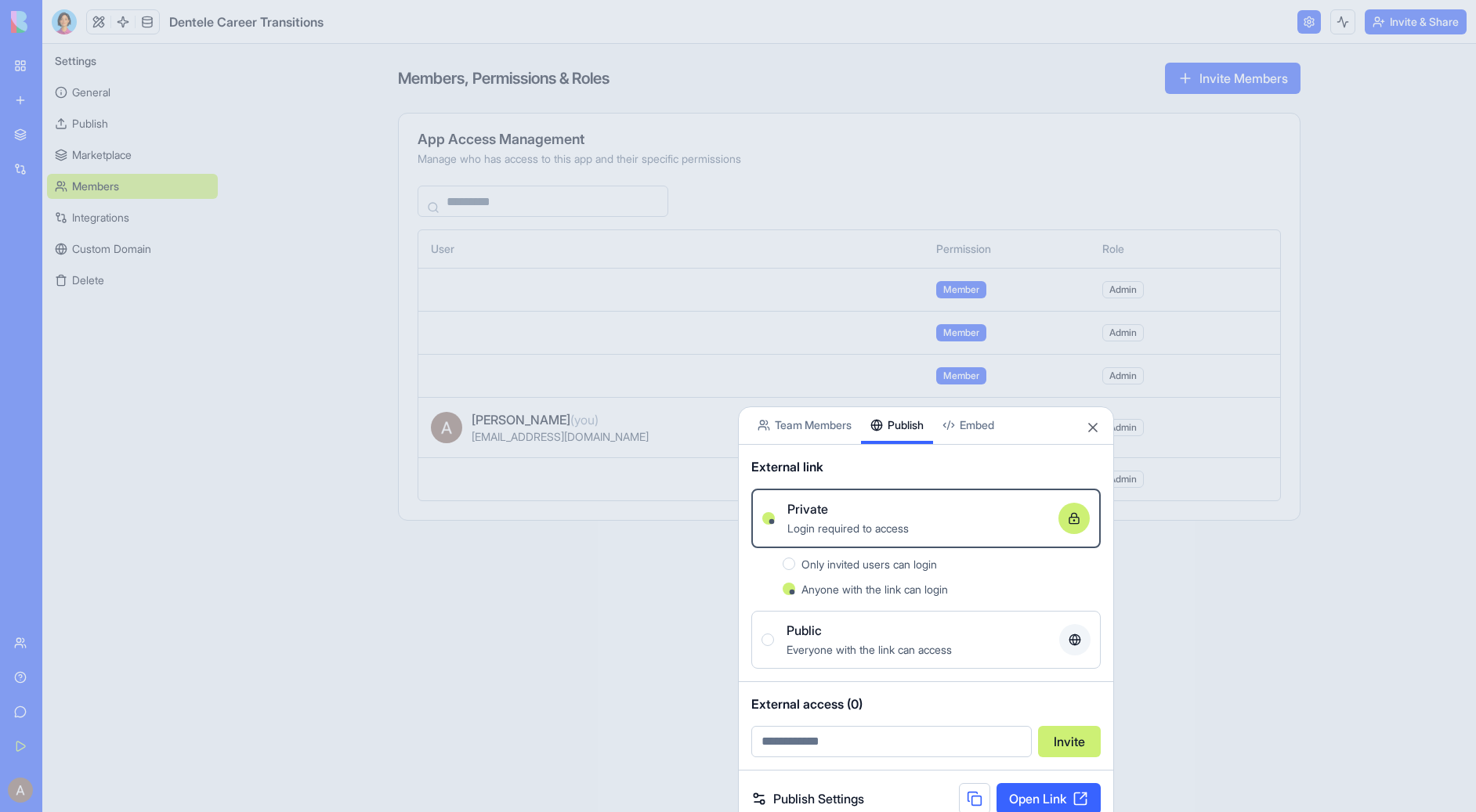
click at [961, 796] on button at bounding box center [974, 799] width 31 height 31
click at [109, 220] on div at bounding box center [738, 406] width 1476 height 812
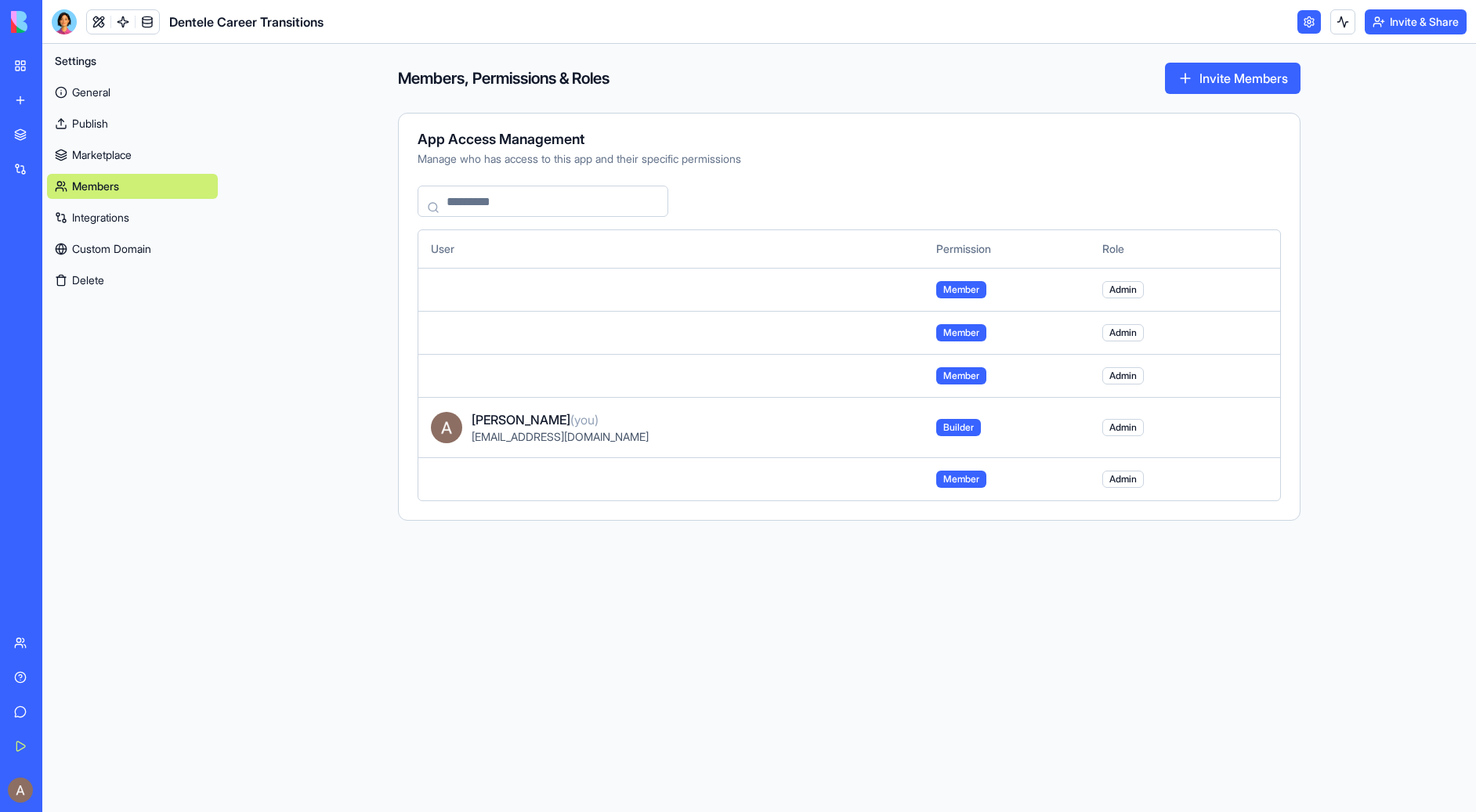
click at [109, 220] on link "Integrations" at bounding box center [132, 218] width 171 height 25
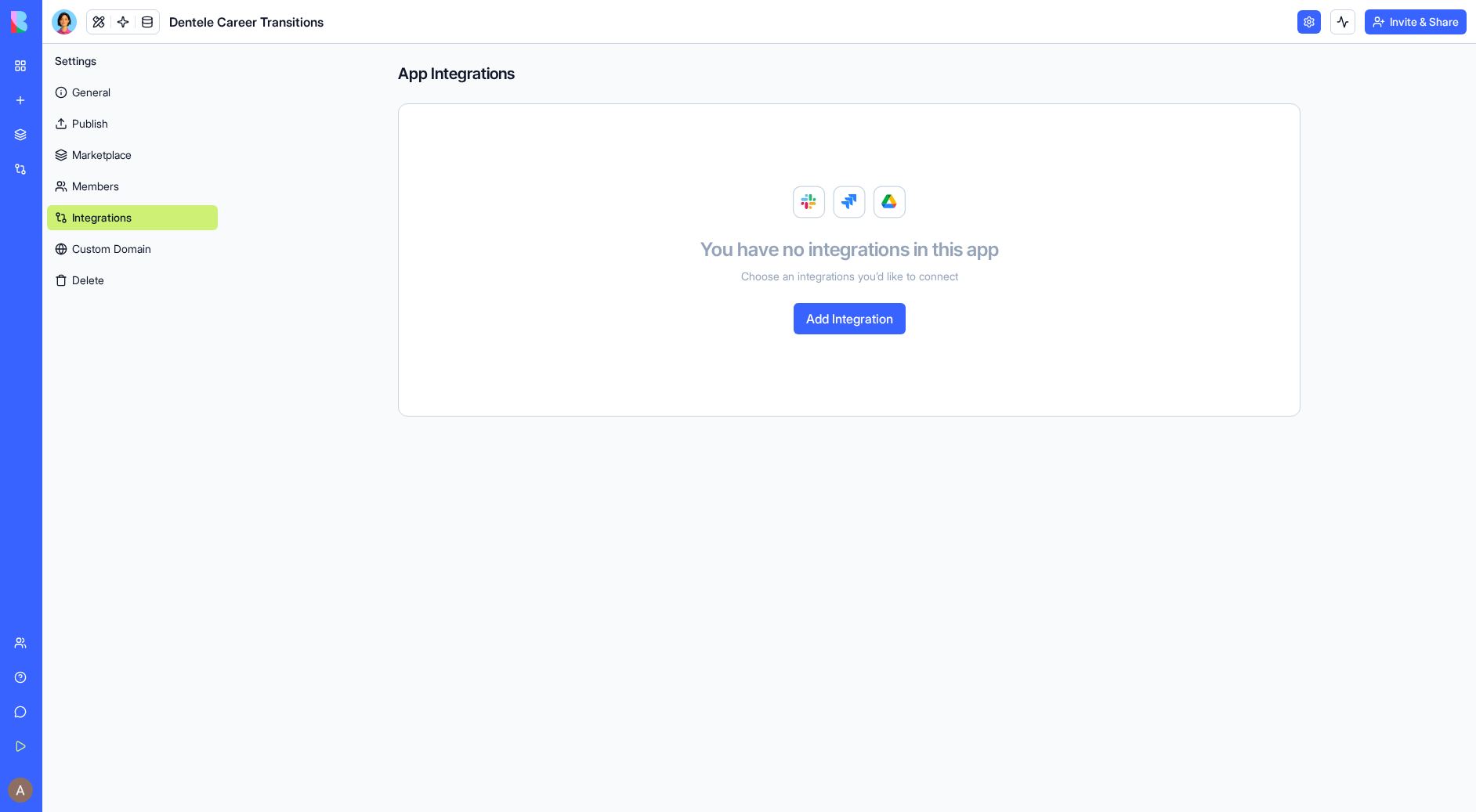
click at [812, 312] on button "Add Integration" at bounding box center [849, 318] width 112 height 31
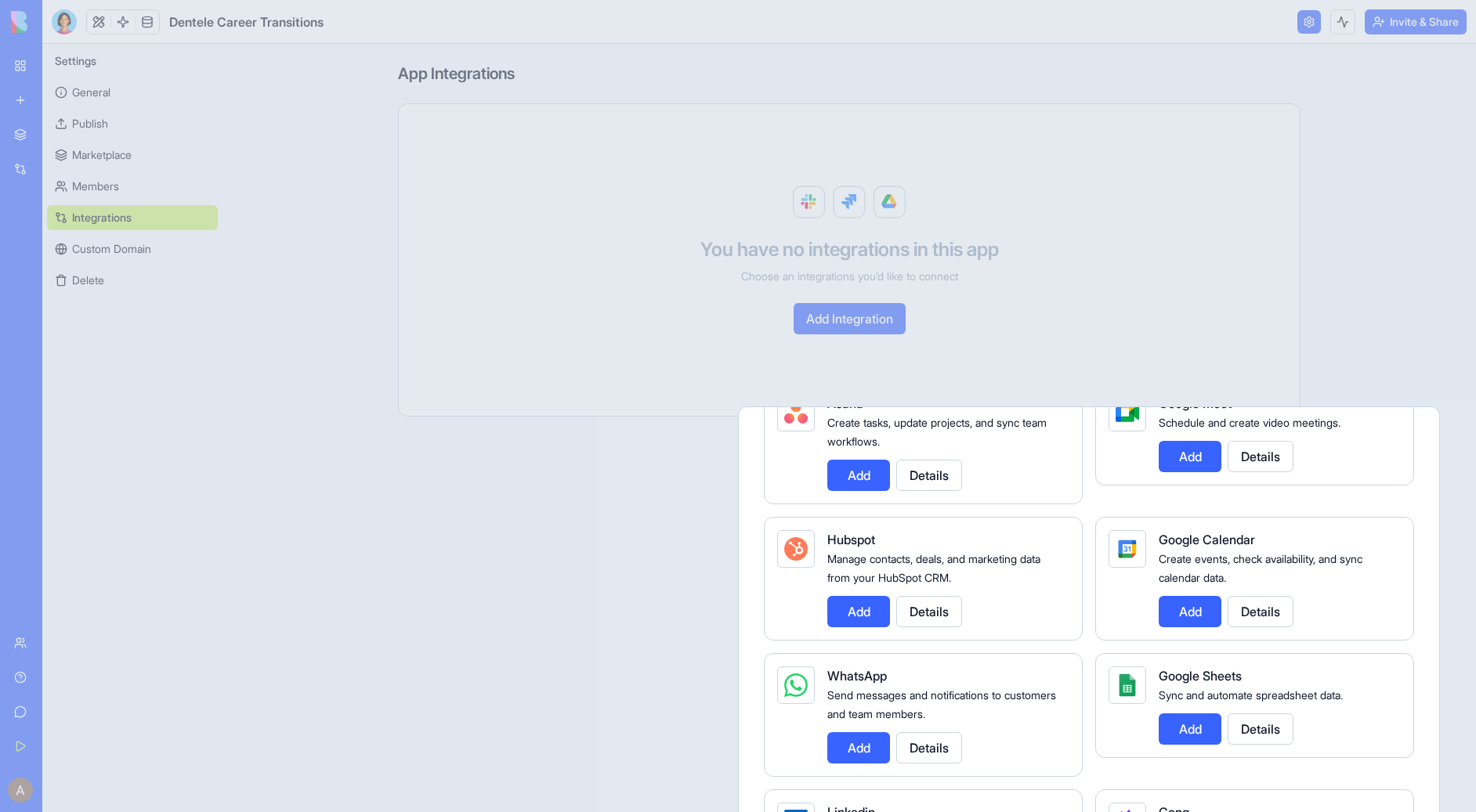
scroll to position [576, 0]
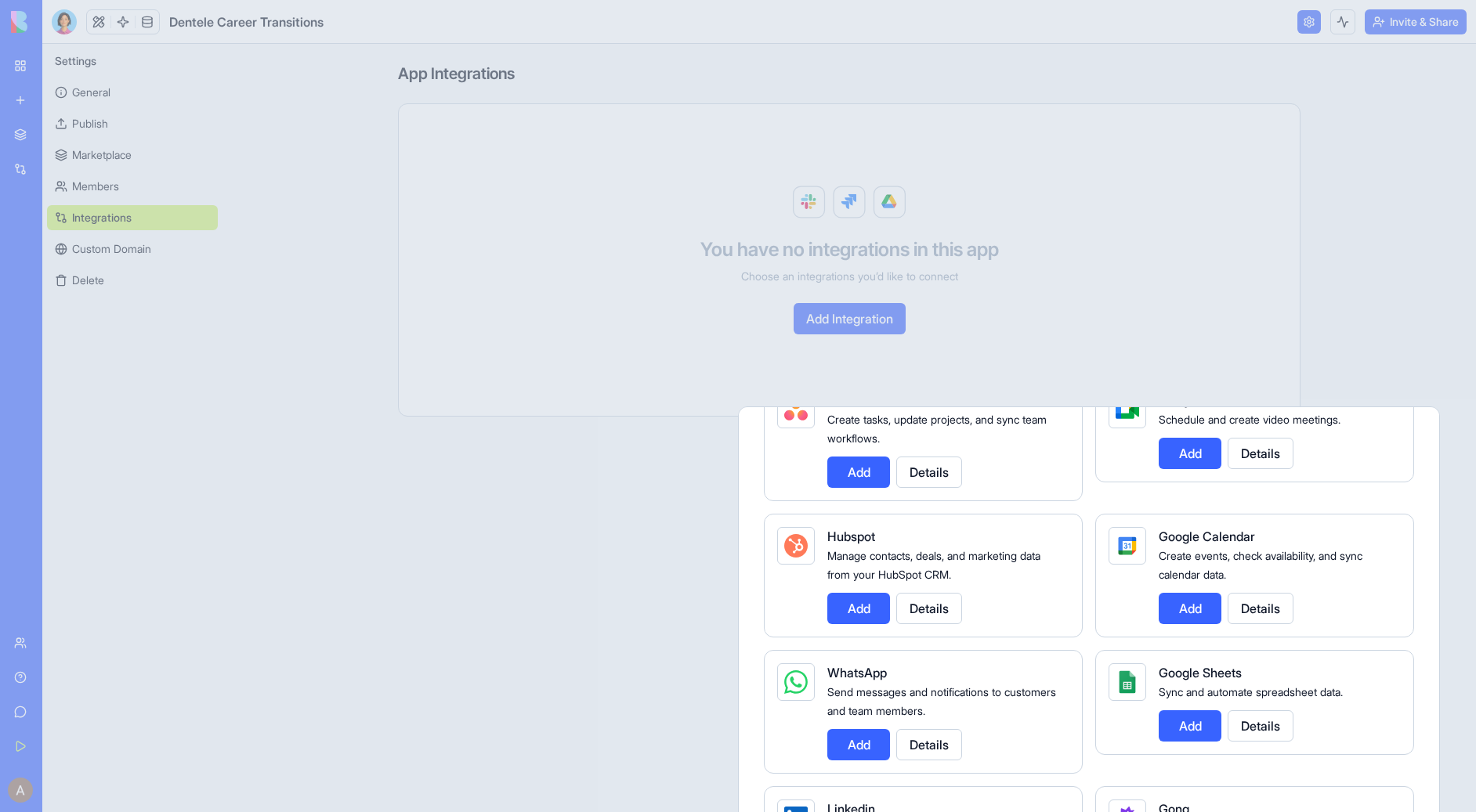
click at [862, 754] on button "Add" at bounding box center [858, 745] width 63 height 31
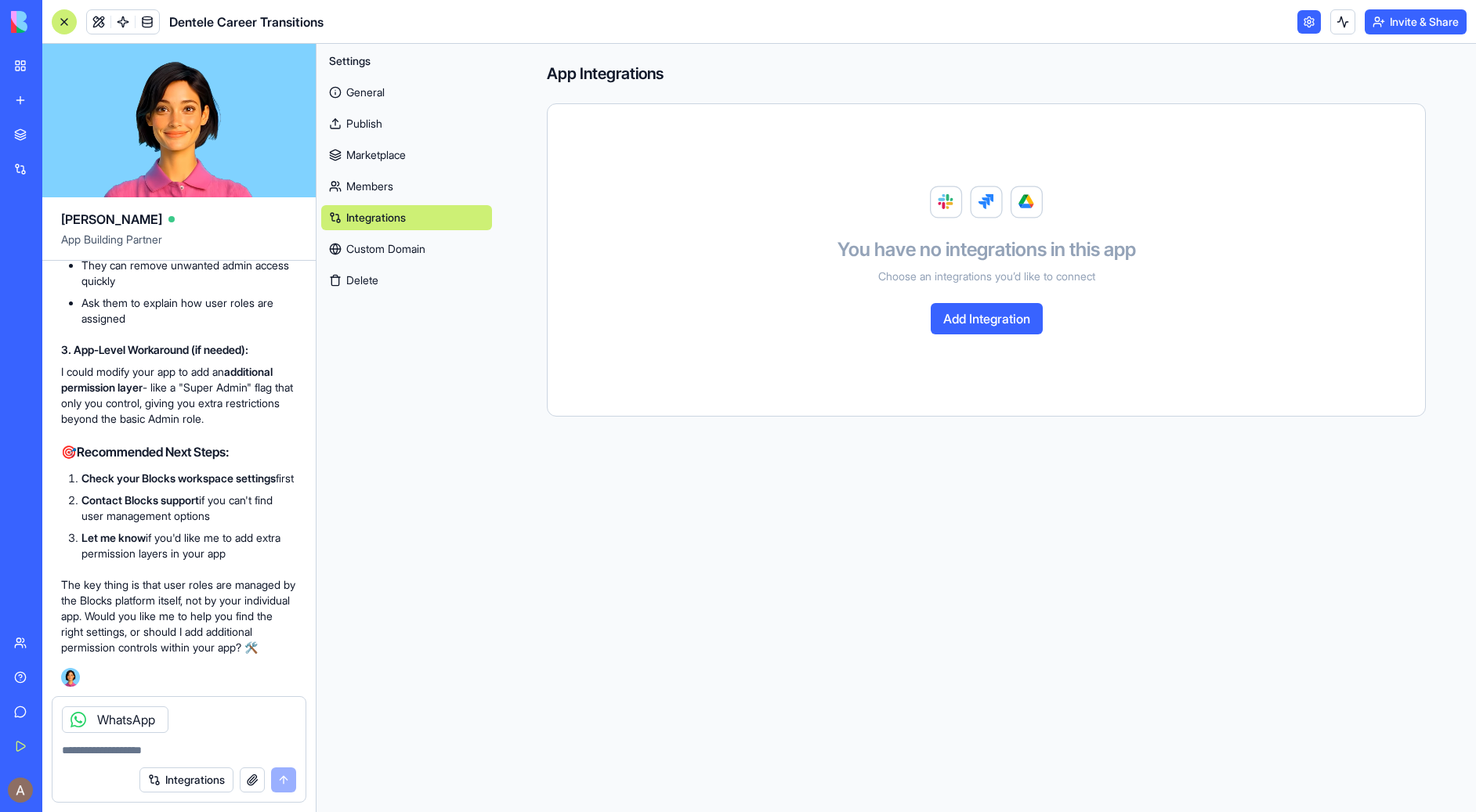
scroll to position [35434, 0]
click at [183, 727] on div "WhatsApp" at bounding box center [178, 714] width 253 height 36
click at [185, 712] on div "WhatsApp" at bounding box center [178, 714] width 253 height 36
click at [189, 729] on div "WhatsApp" at bounding box center [178, 714] width 253 height 36
click at [165, 741] on div at bounding box center [178, 746] width 253 height 25
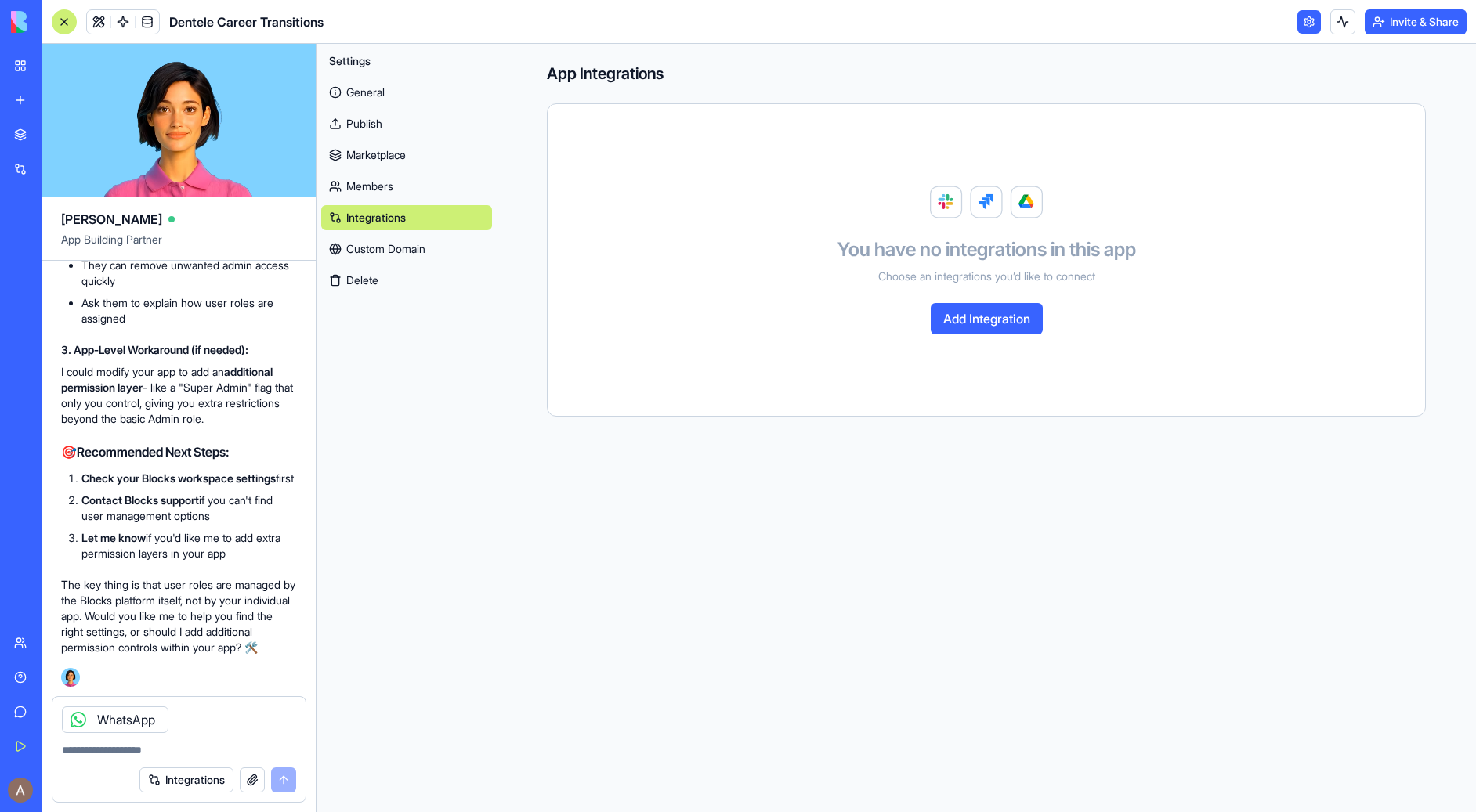
click at [205, 709] on div "WhatsApp" at bounding box center [178, 714] width 253 height 36
click at [72, 761] on div "Integrations" at bounding box center [178, 779] width 253 height 43
click at [75, 747] on textarea at bounding box center [179, 751] width 234 height 16
click at [132, 753] on textarea at bounding box center [179, 751] width 234 height 16
type textarea "**********"
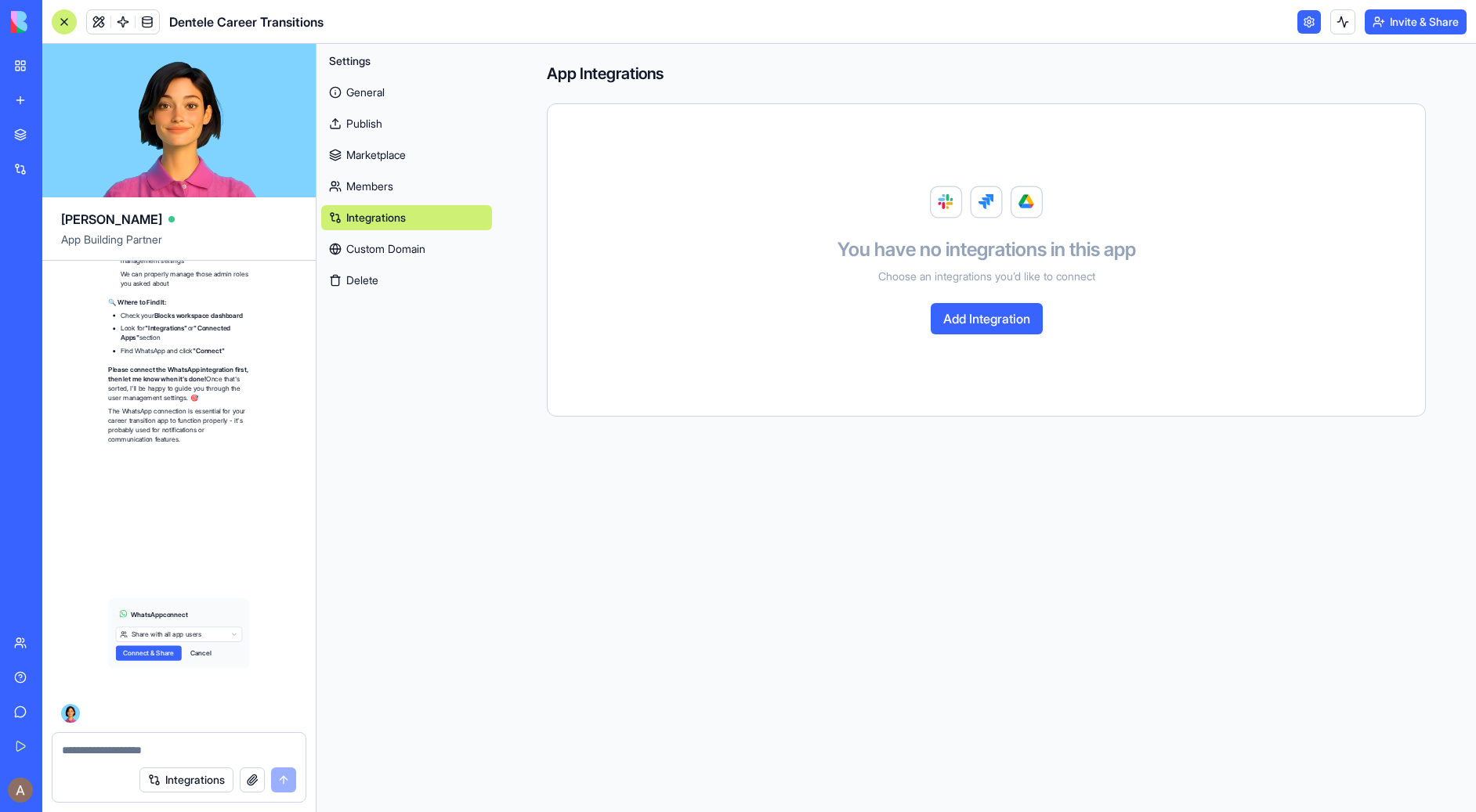
scroll to position [36316, 0]
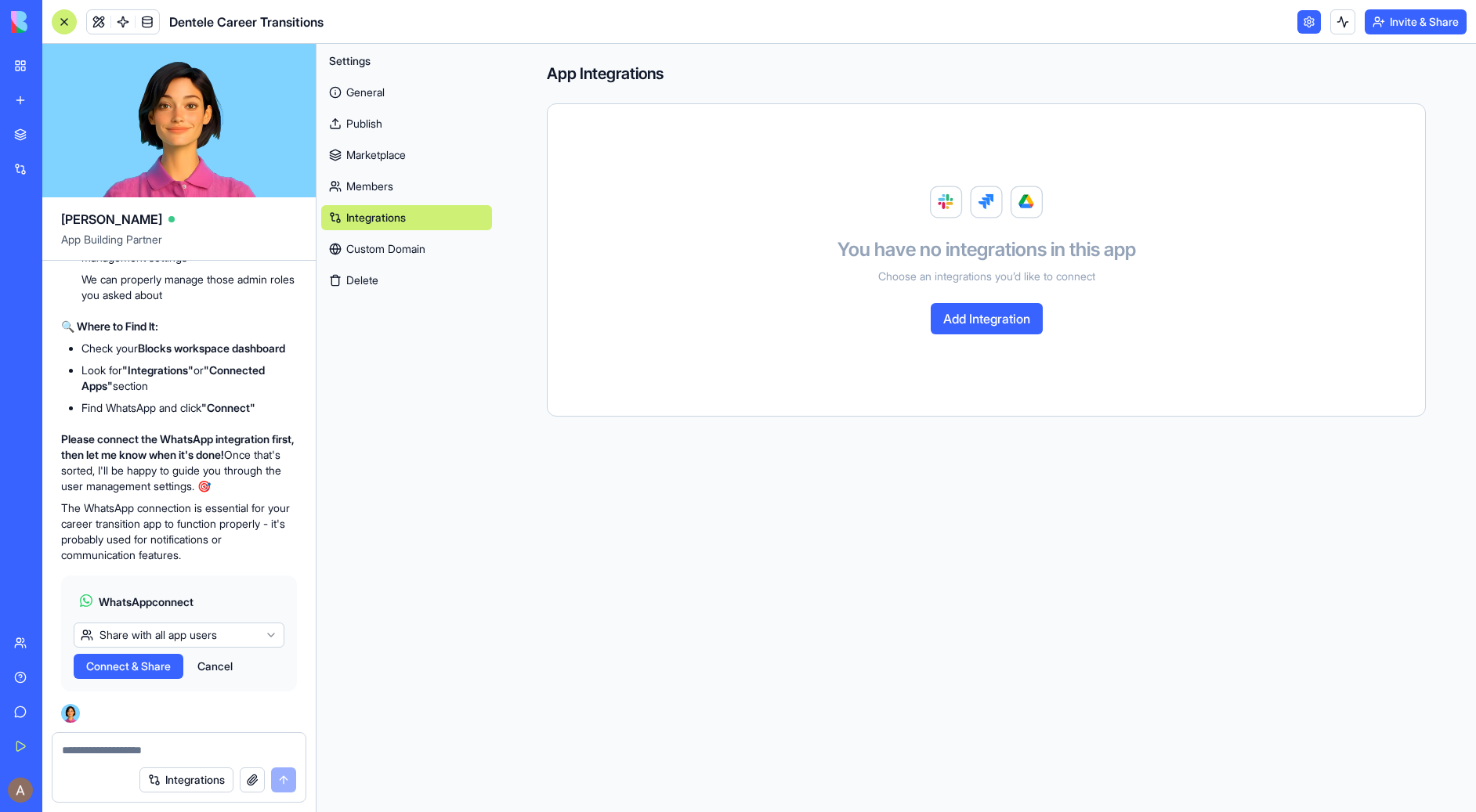
click at [223, 668] on button "Cancel" at bounding box center [215, 667] width 51 height 25
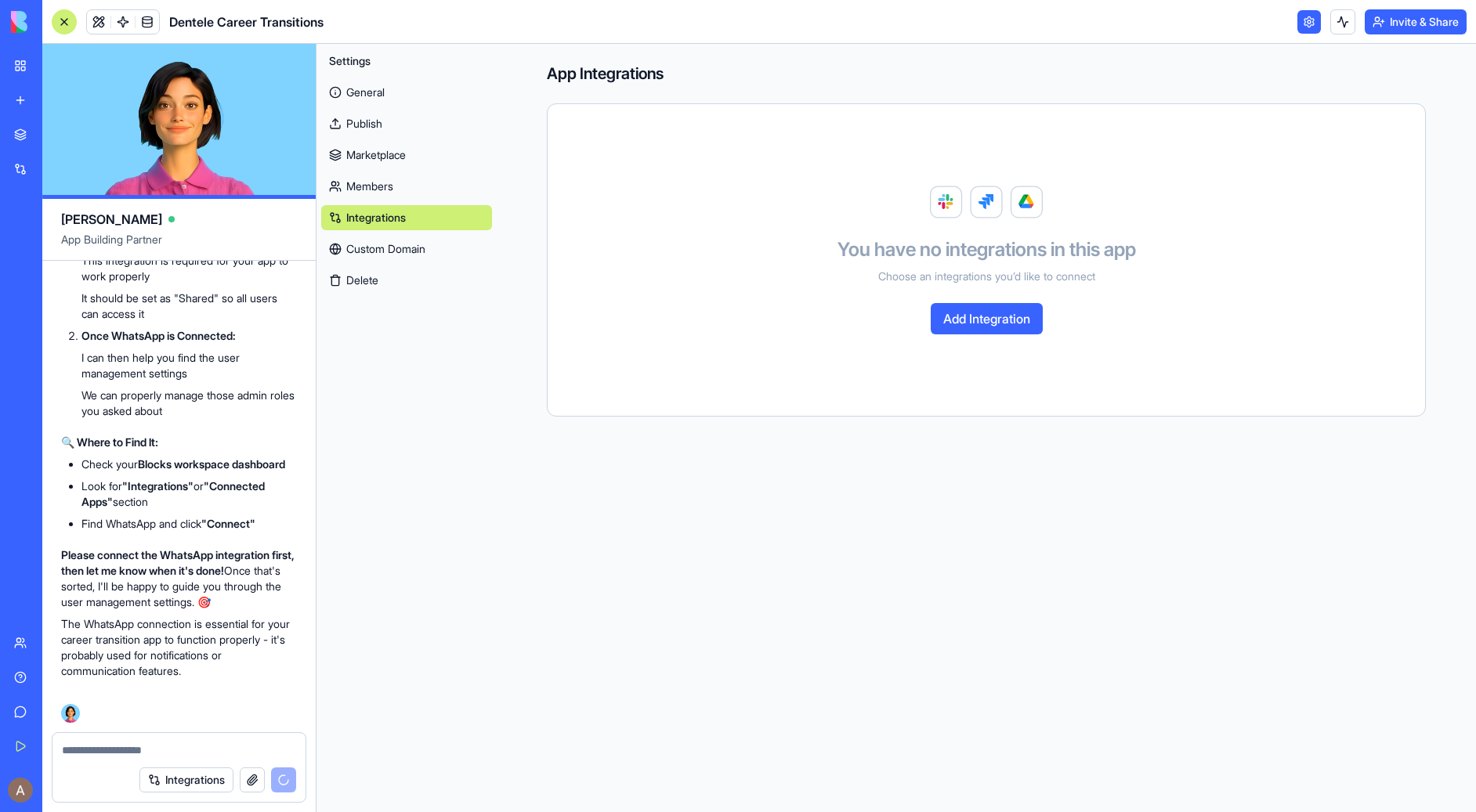
scroll to position [35883, 0]
drag, startPoint x: 64, startPoint y: 419, endPoint x: 121, endPoint y: 425, distance: 57.3
click at [121, 159] on p "Before I can help you with user management settings, your app needs the WhatsAp…" at bounding box center [179, 135] width 236 height 47
click at [191, 159] on p "Before I can help you with user management settings, your app needs the WhatsAp…" at bounding box center [179, 135] width 236 height 47
click at [122, 755] on textarea at bounding box center [179, 751] width 234 height 16
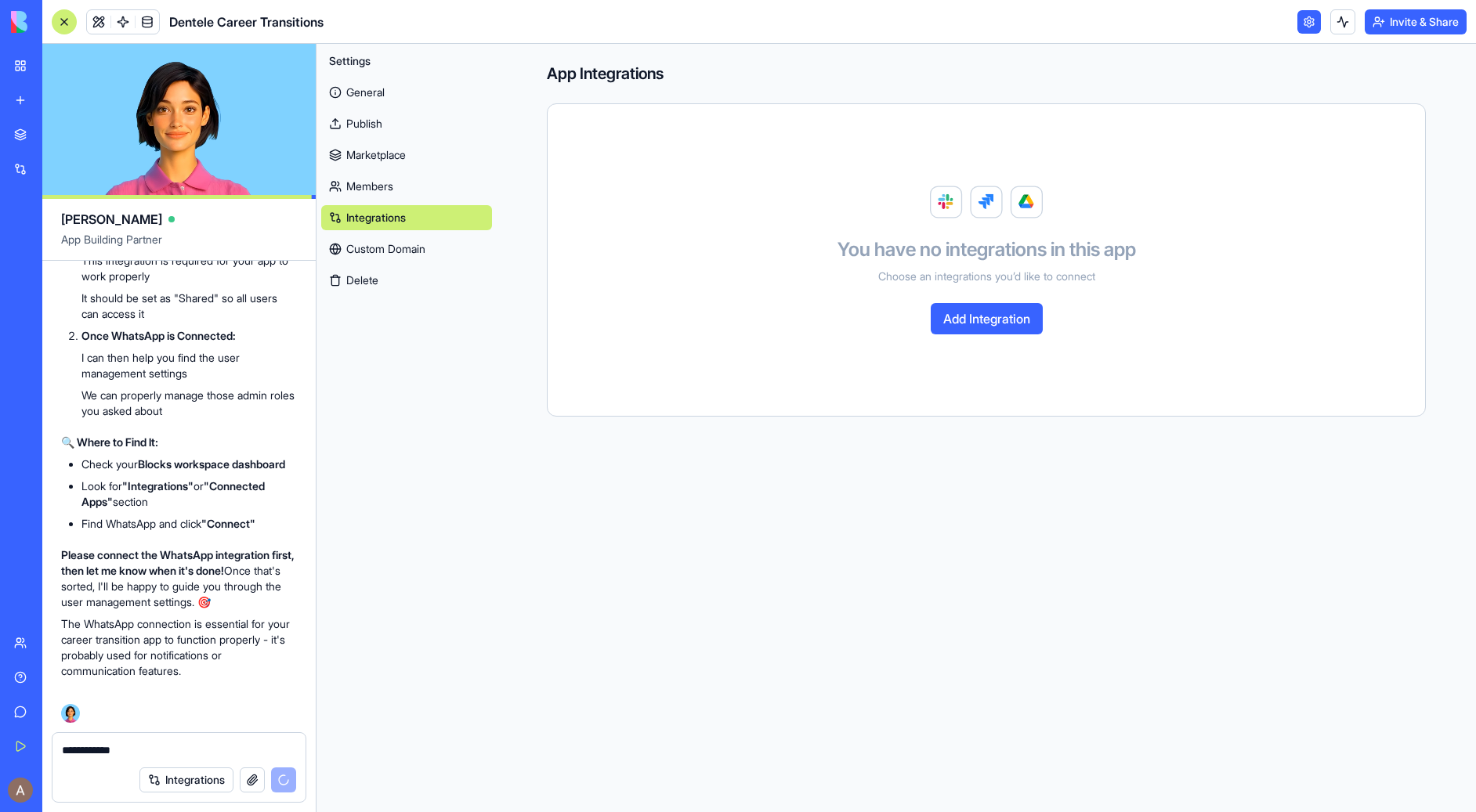
scroll to position [36306, 0]
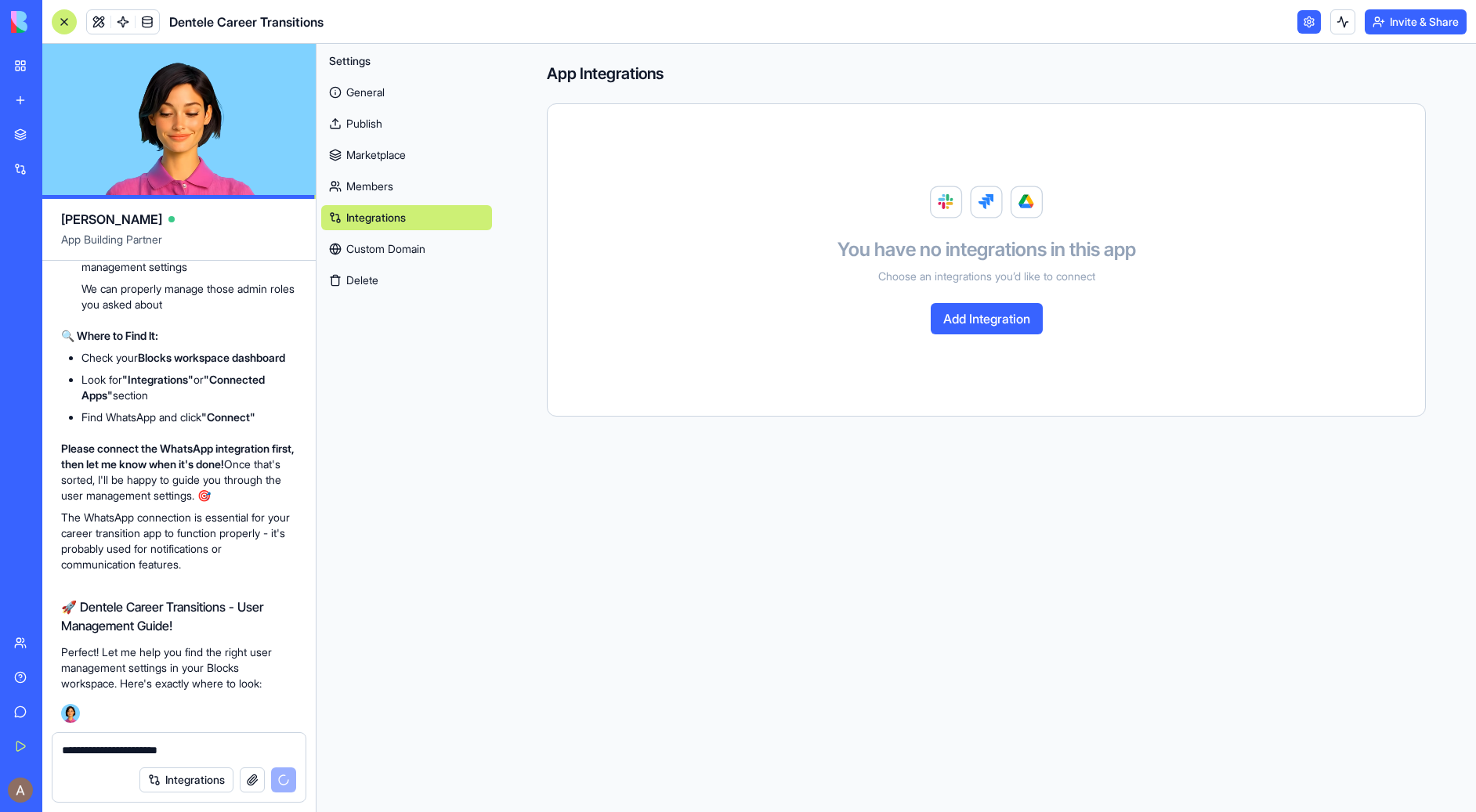
type textarea "**********"
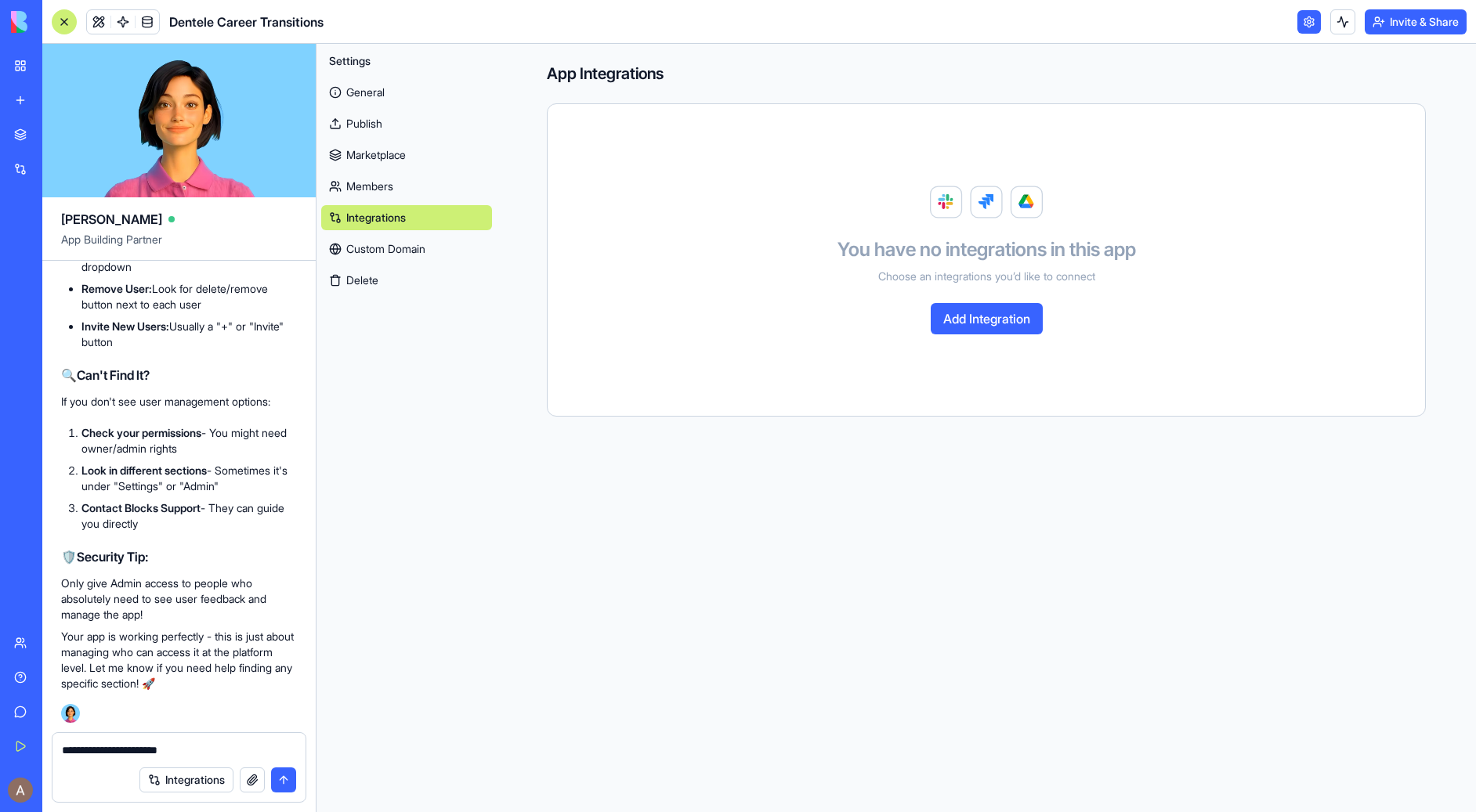
scroll to position [36801, 0]
click at [40, 71] on div "My Workspace" at bounding box center [47, 66] width 20 height 16
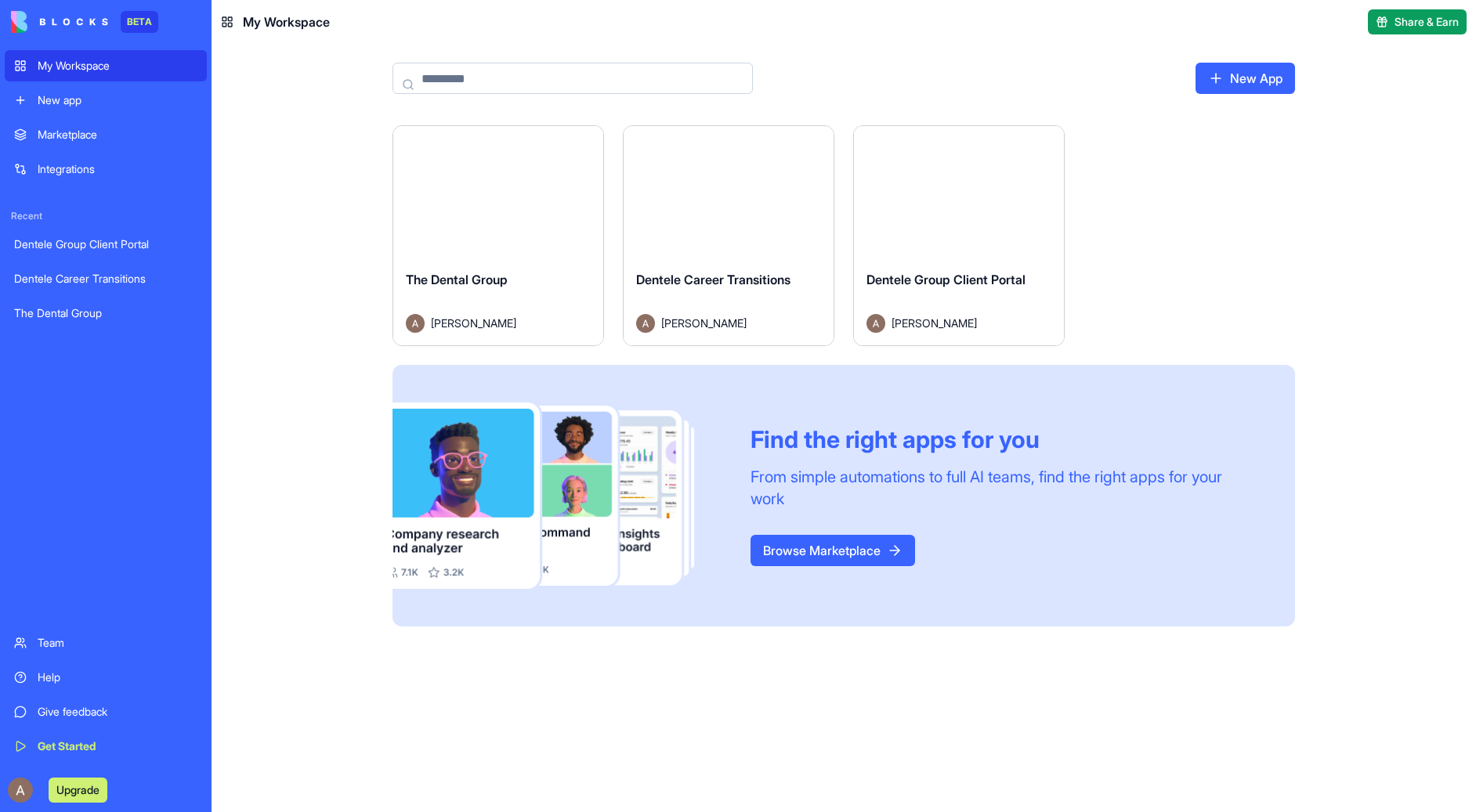
click at [85, 636] on div "Team" at bounding box center [117, 644] width 160 height 16
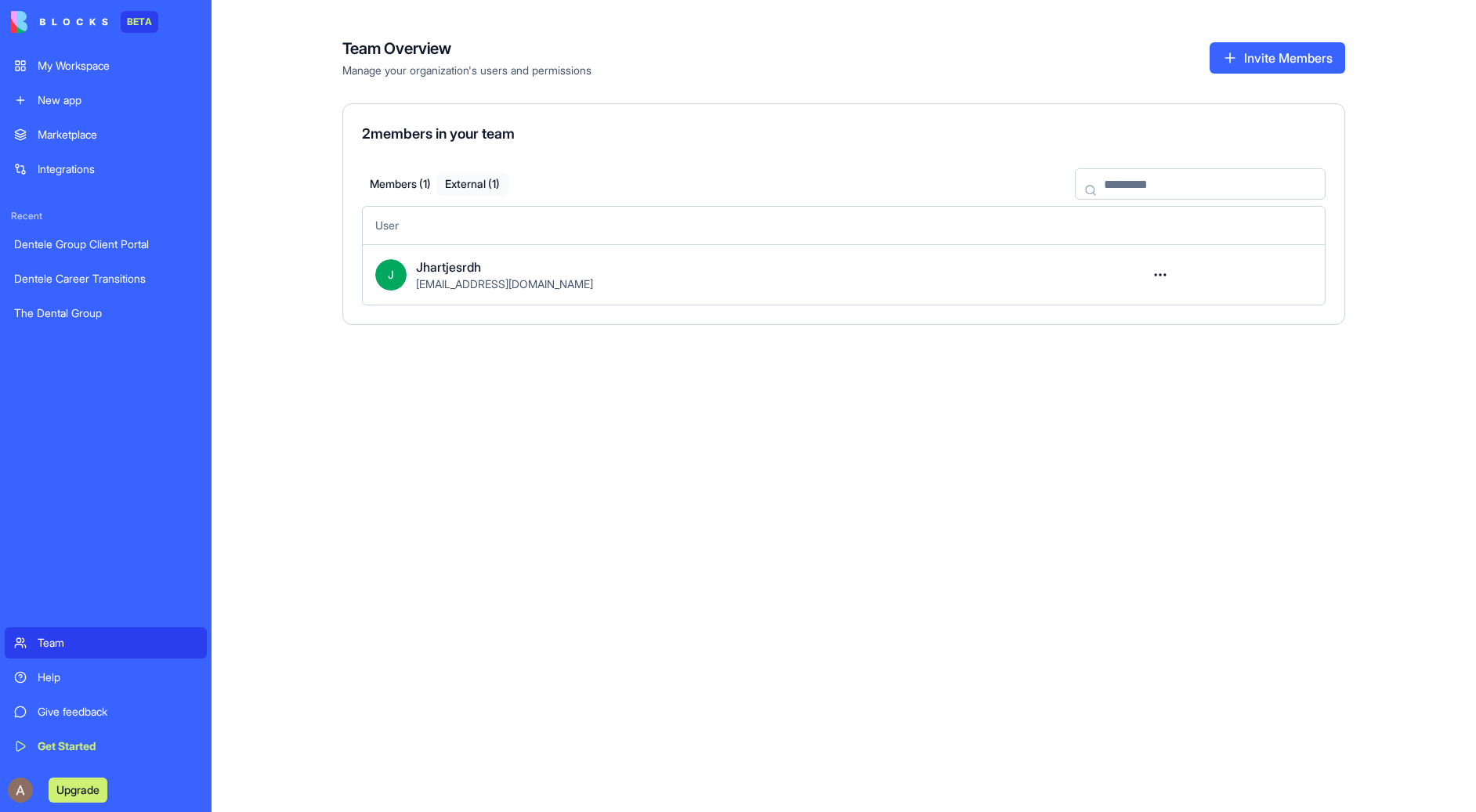
click at [496, 188] on button "External ( 1 )" at bounding box center [472, 184] width 72 height 23
click at [121, 246] on div "Dentele Group Client Portal" at bounding box center [105, 245] width 184 height 16
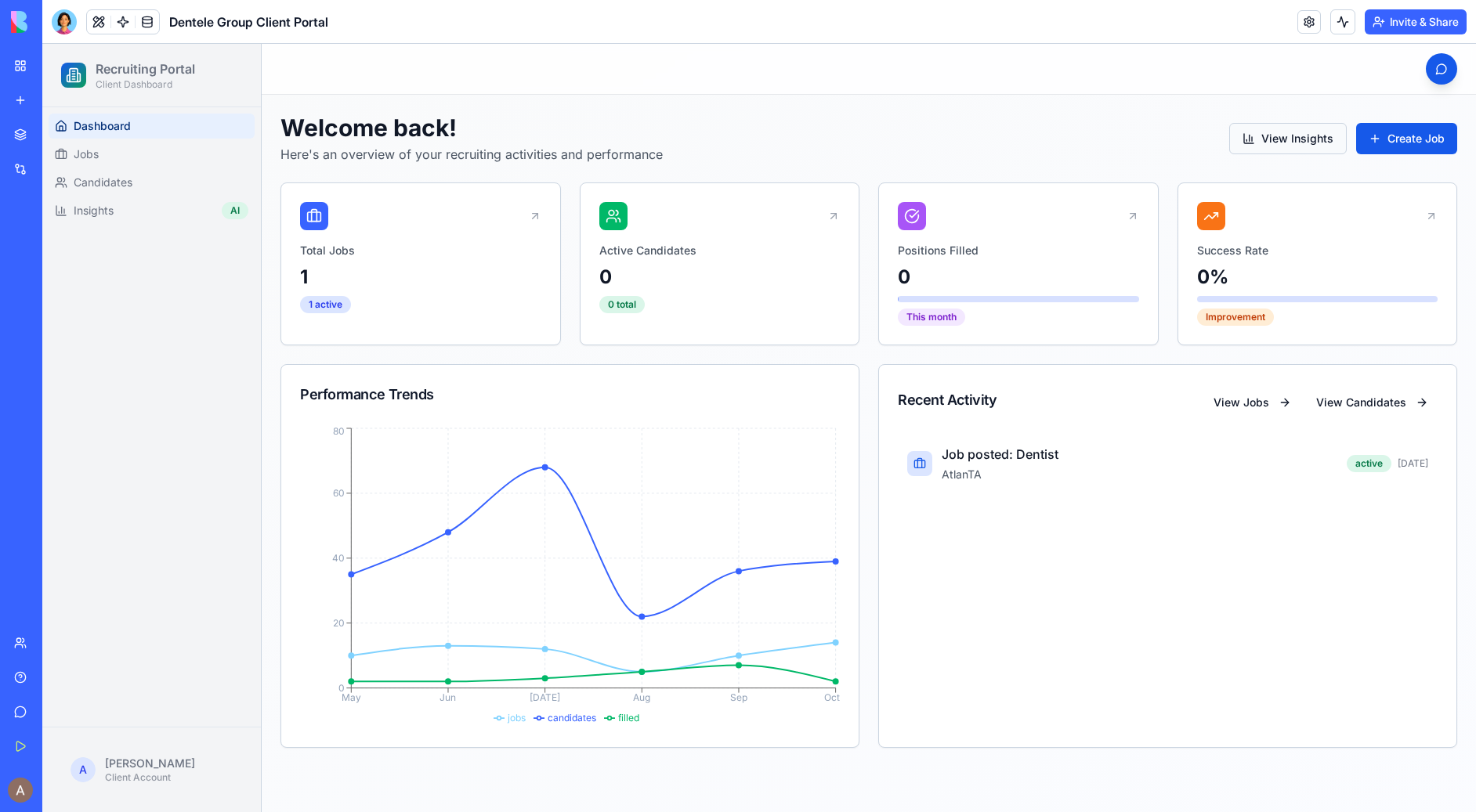
click at [1271, 134] on button "View Insights" at bounding box center [1287, 138] width 118 height 31
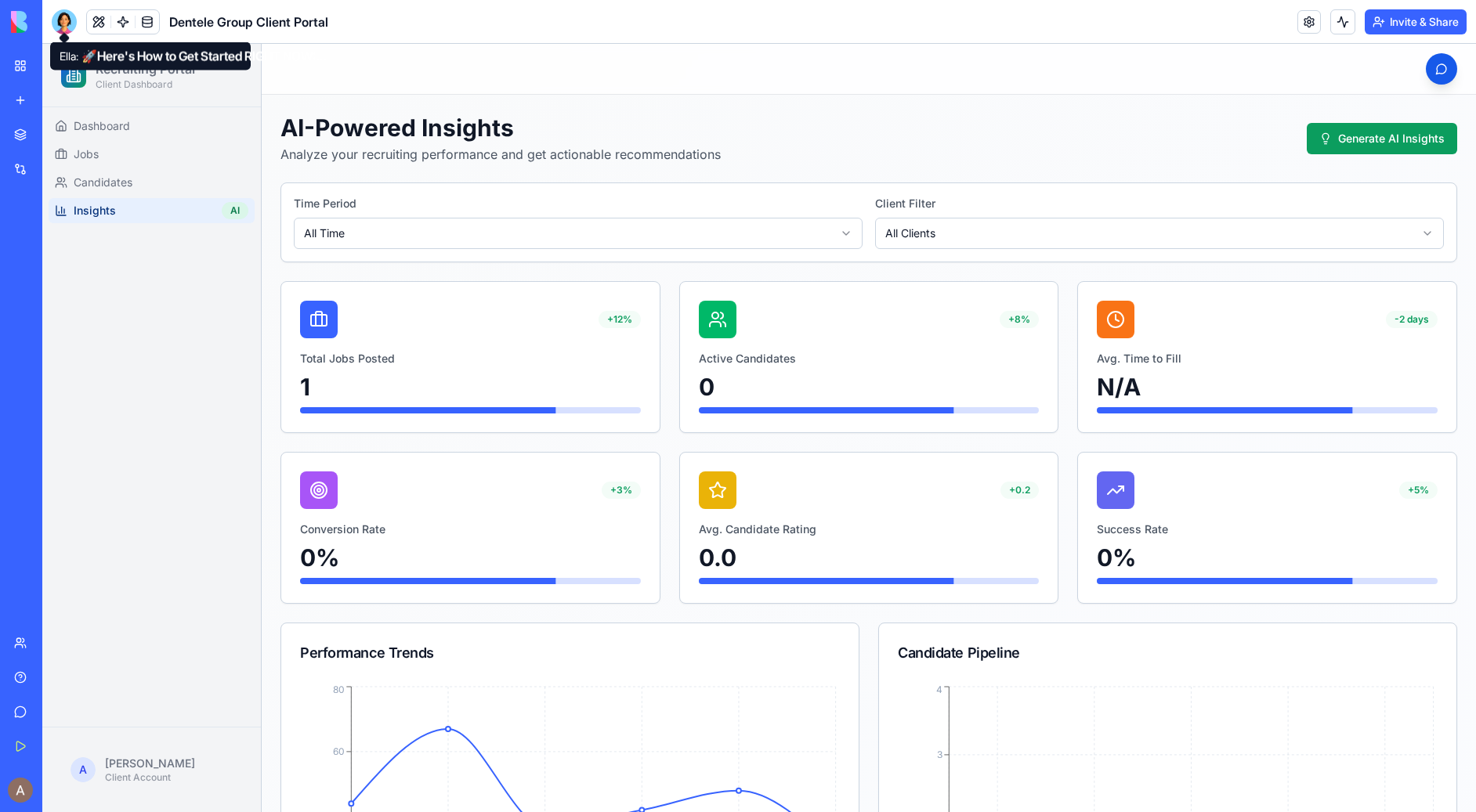
click at [59, 17] on div at bounding box center [64, 22] width 25 height 25
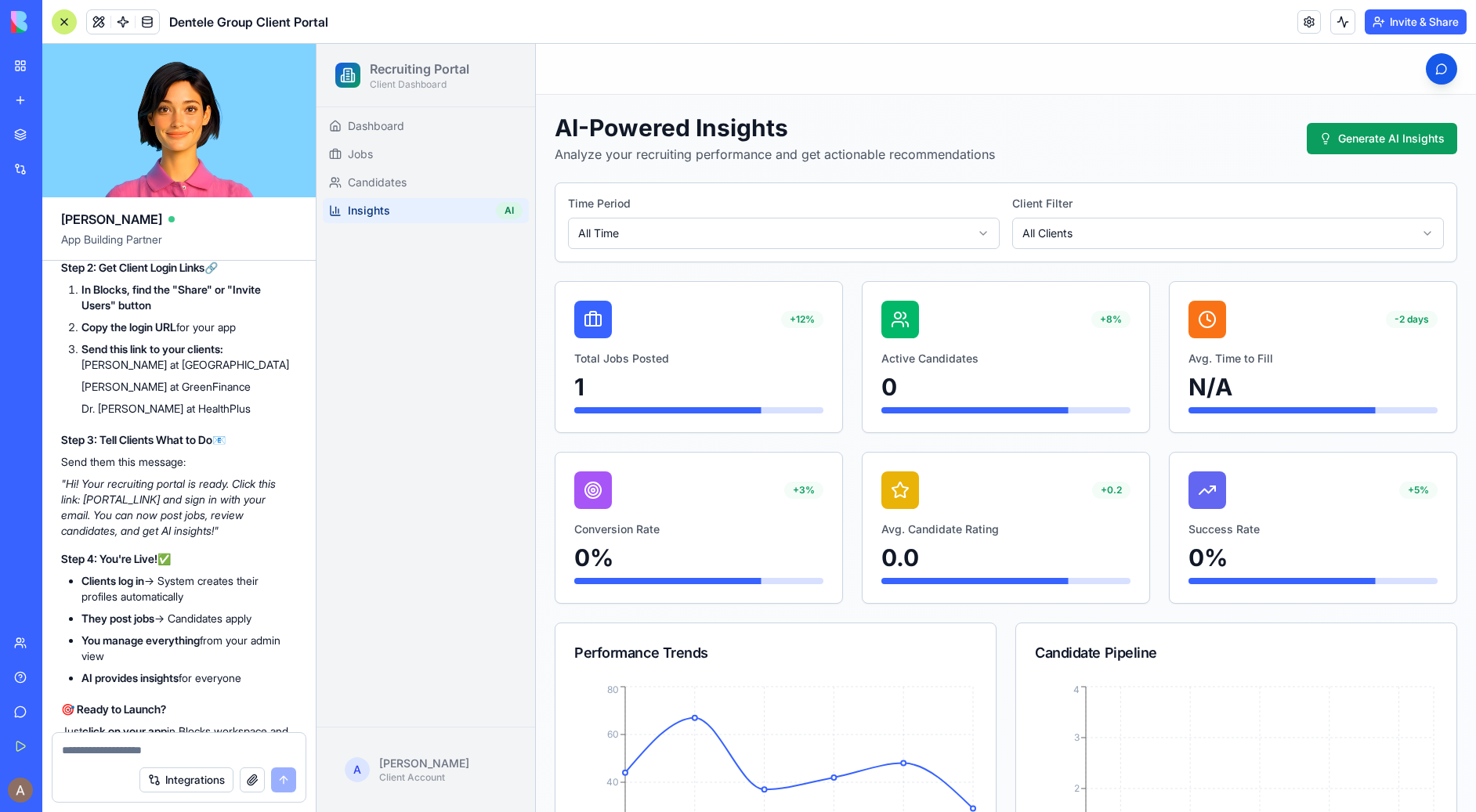
scroll to position [7150, 0]
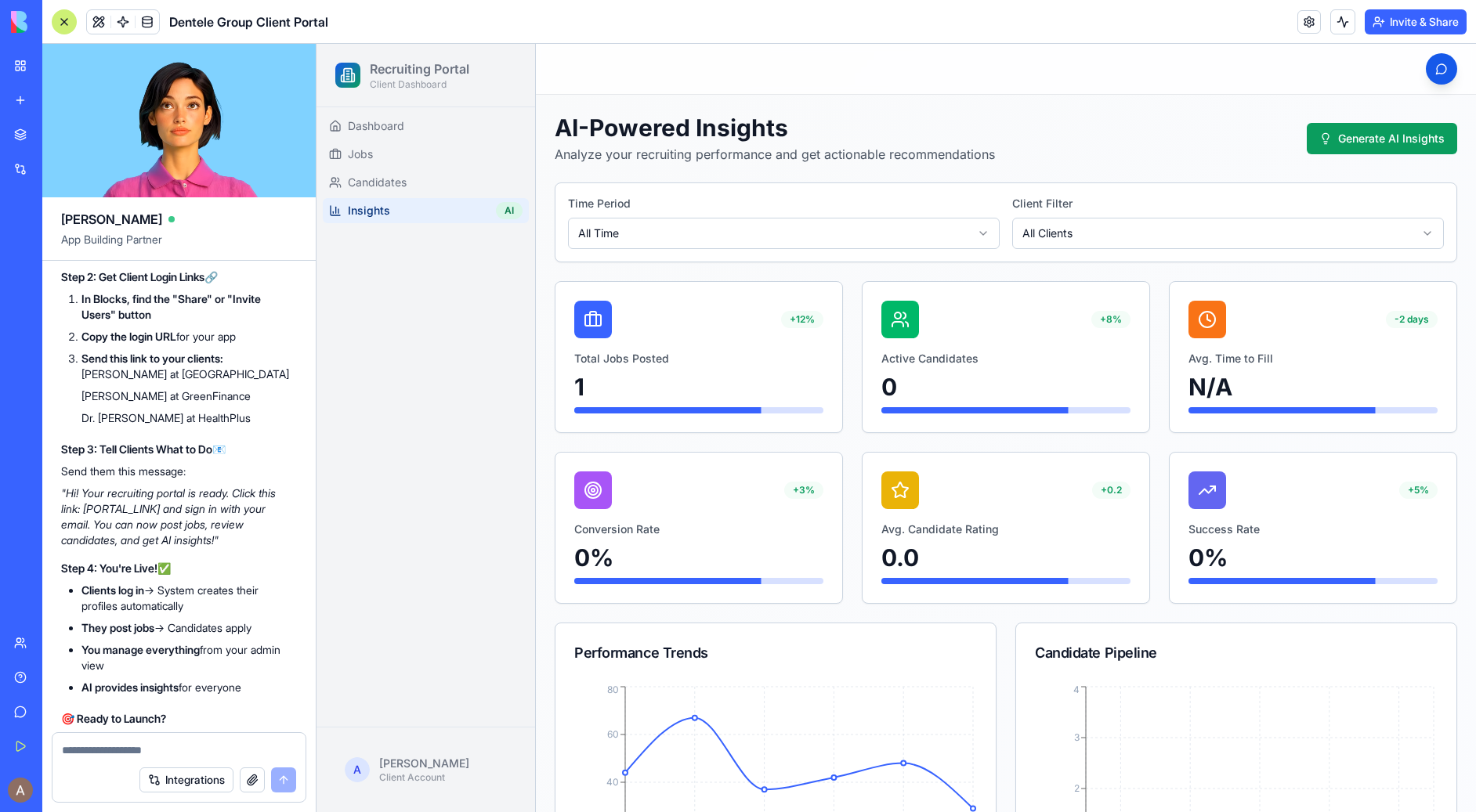
click at [16, 74] on link "My Workspace" at bounding box center [35, 66] width 63 height 31
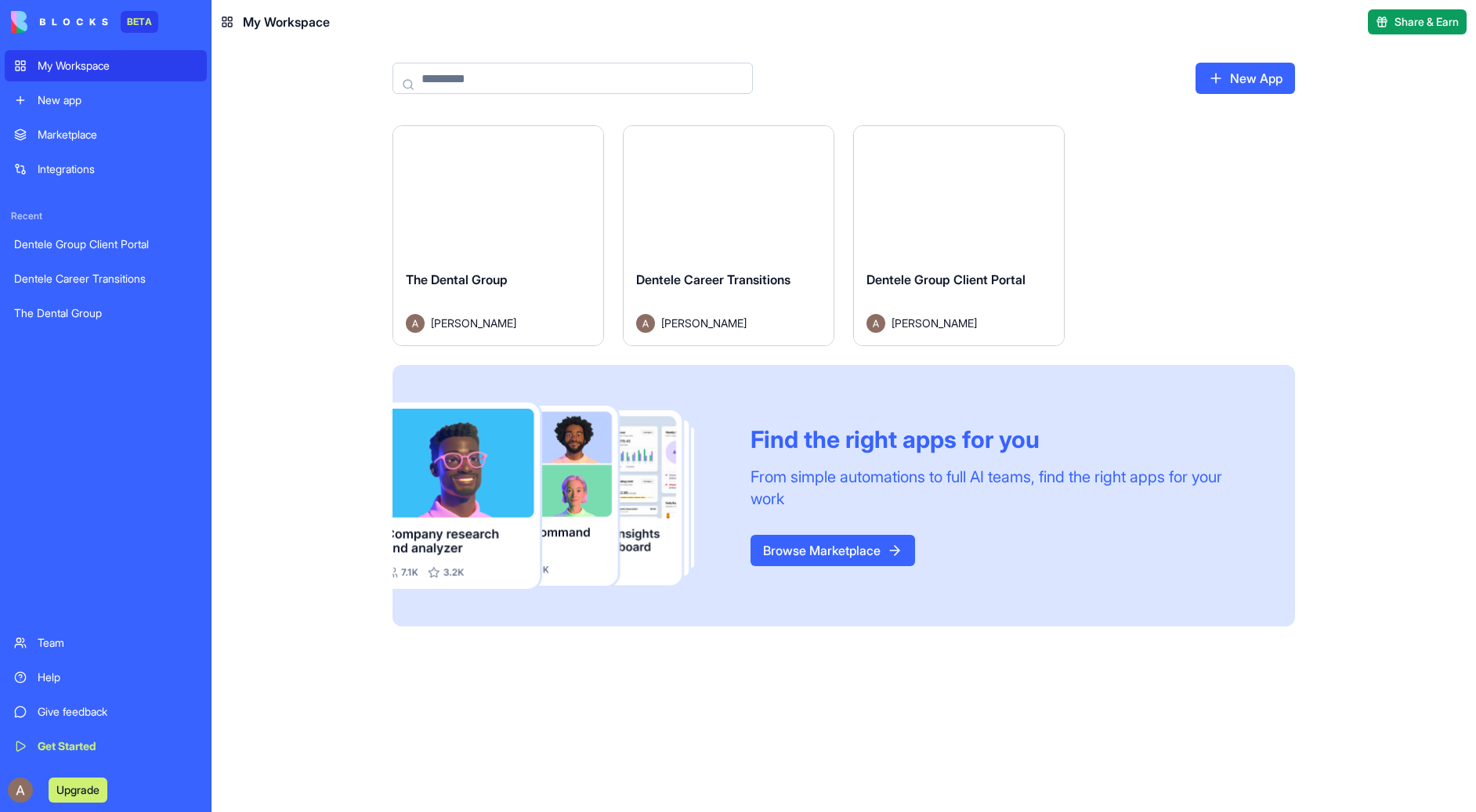
click at [98, 284] on div "Dentele Career Transitions" at bounding box center [105, 279] width 184 height 16
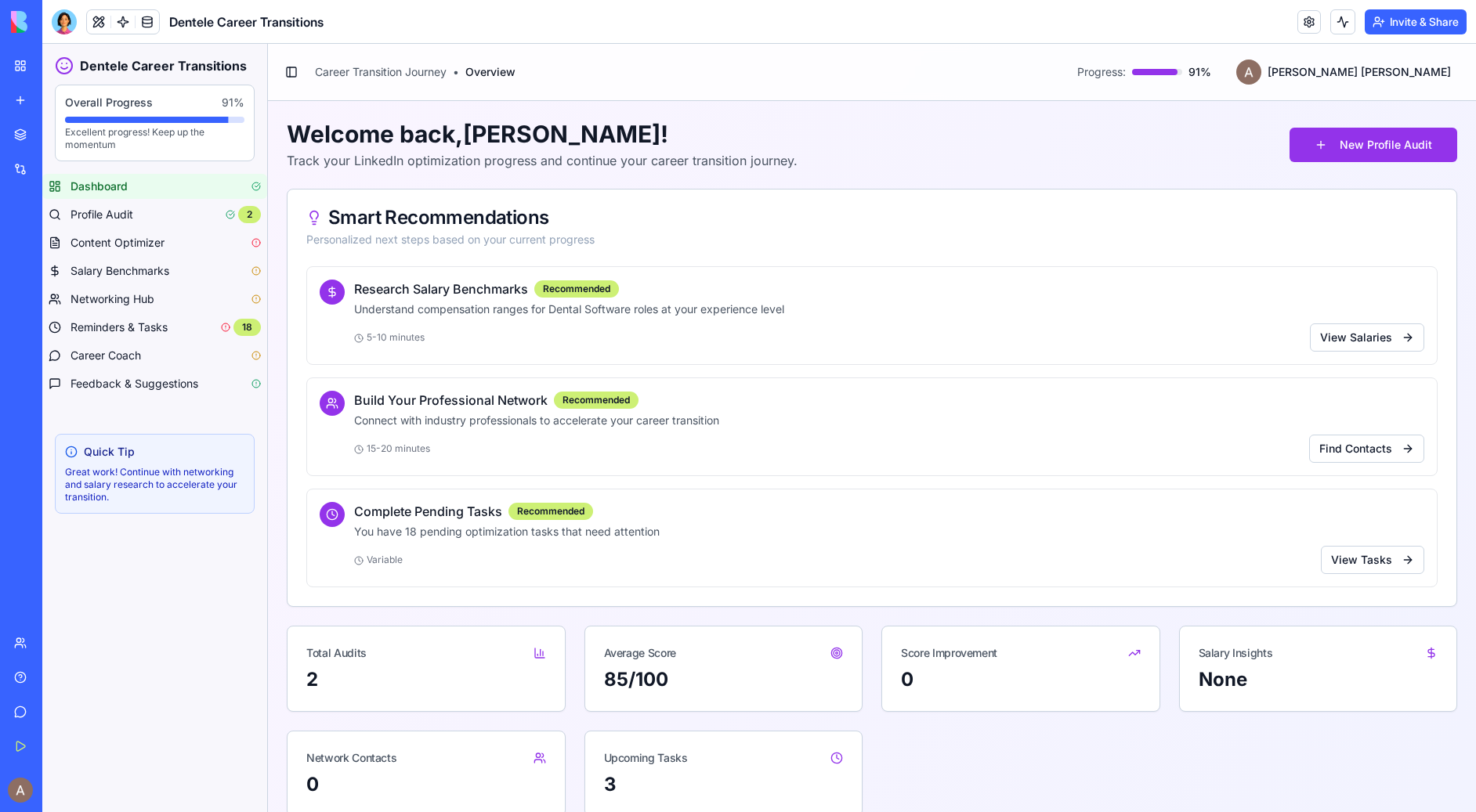
click at [20, 643] on link "Team" at bounding box center [35, 643] width 63 height 31
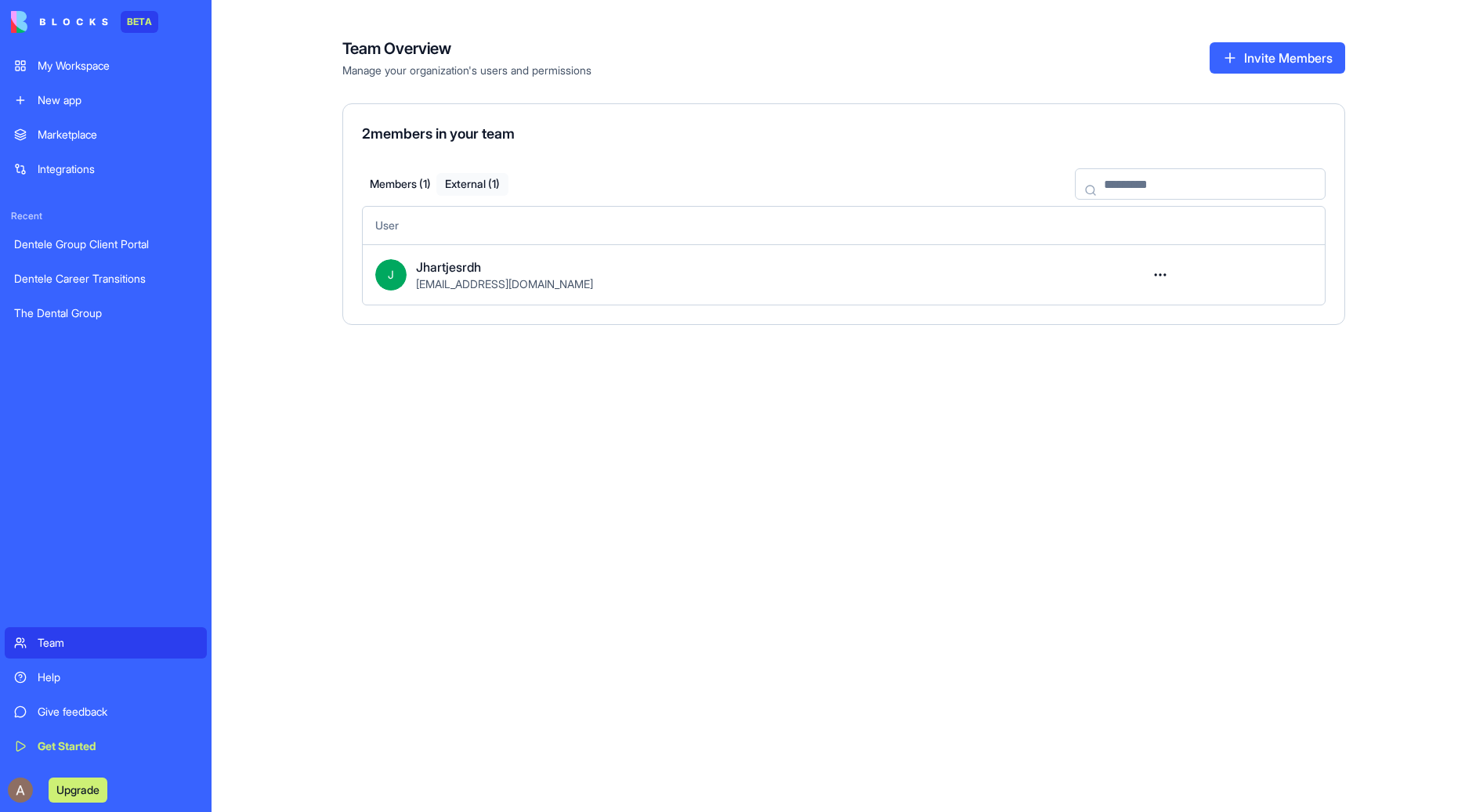
click at [473, 193] on button "External ( 1 )" at bounding box center [472, 184] width 72 height 23
click at [1316, 54] on button "Invite Members" at bounding box center [1277, 58] width 136 height 31
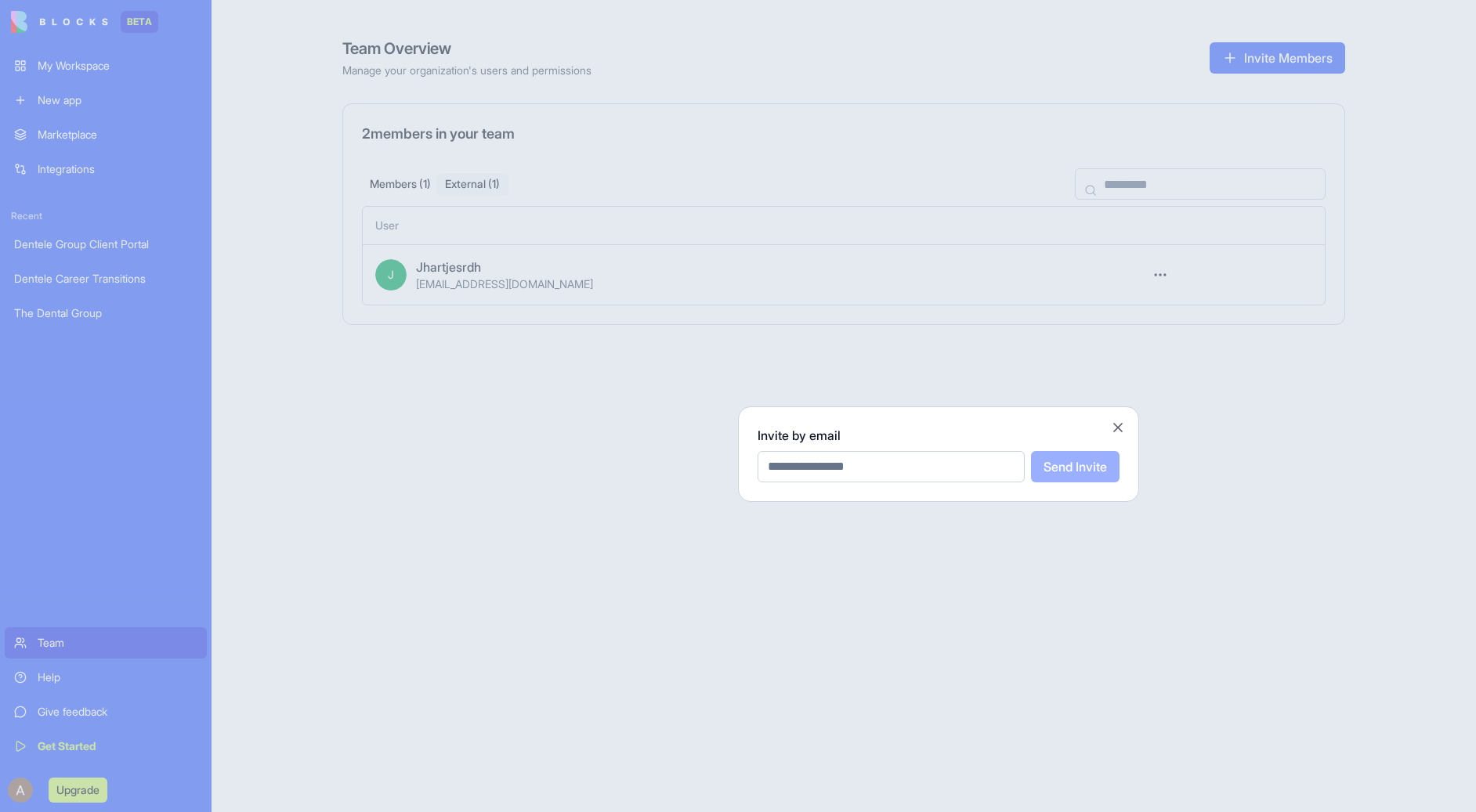
click at [902, 425] on div "Invite by email Send Invite Close" at bounding box center [938, 455] width 401 height 96
click at [990, 91] on div at bounding box center [738, 406] width 1476 height 812
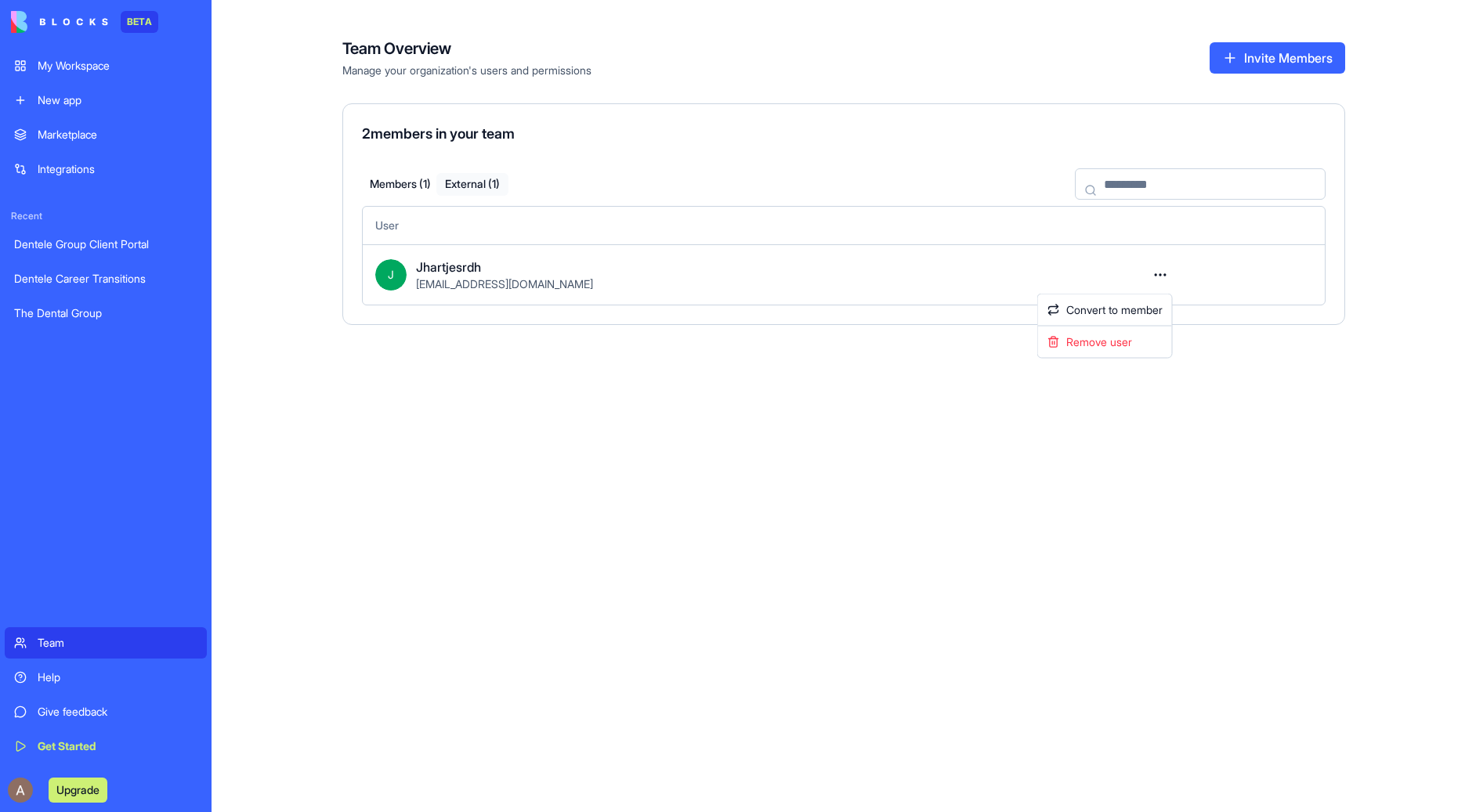
click at [1156, 274] on html "BETA My Workspace New app Marketplace Integrations Recent Dentele Group Client …" at bounding box center [738, 406] width 1476 height 812
click at [914, 276] on html "BETA My Workspace New app Marketplace Integrations Recent Dentele Group Client …" at bounding box center [738, 406] width 1476 height 812
click at [64, 688] on link "Help" at bounding box center [105, 677] width 202 height 31
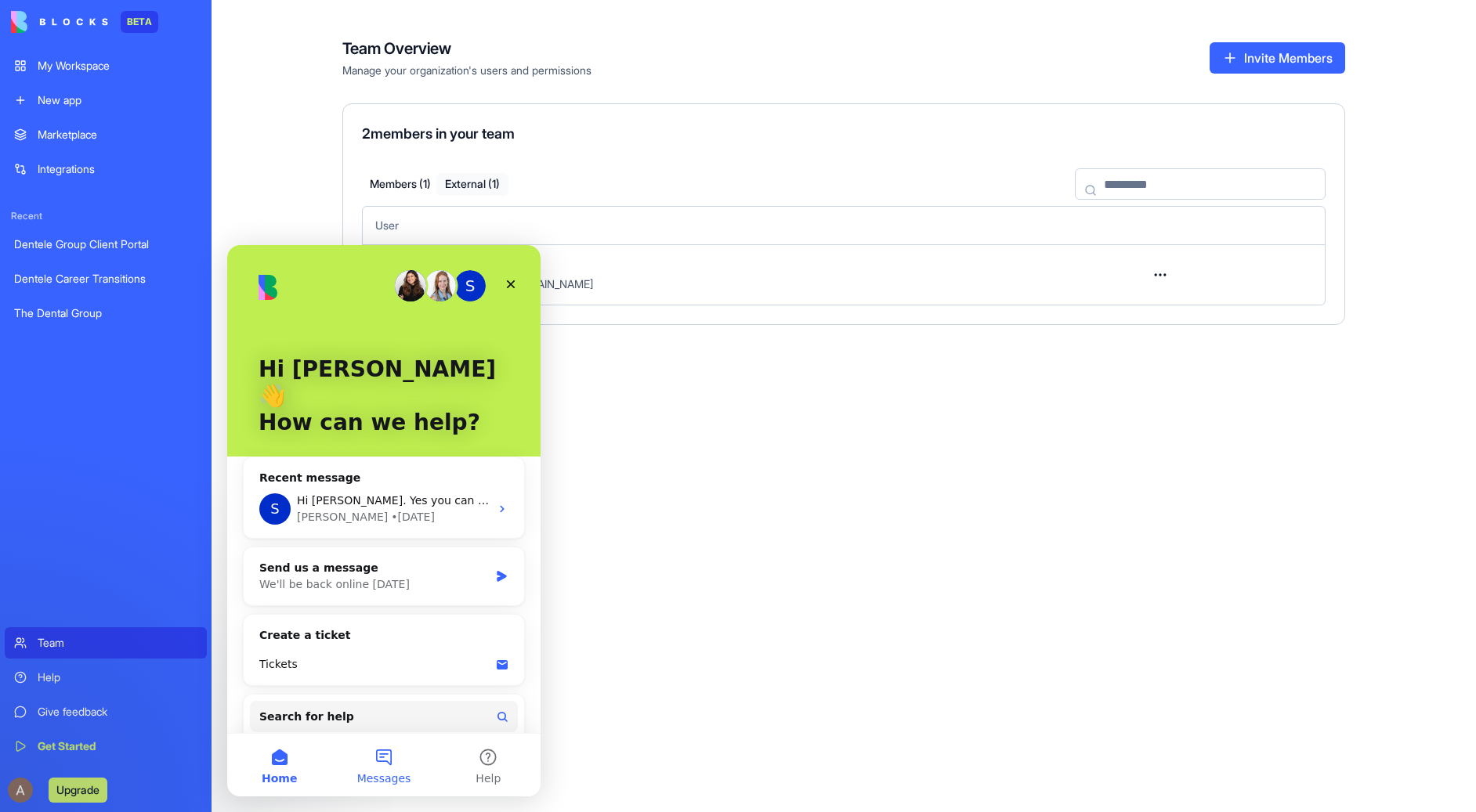
click at [391, 773] on span "Messages" at bounding box center [384, 778] width 54 height 11
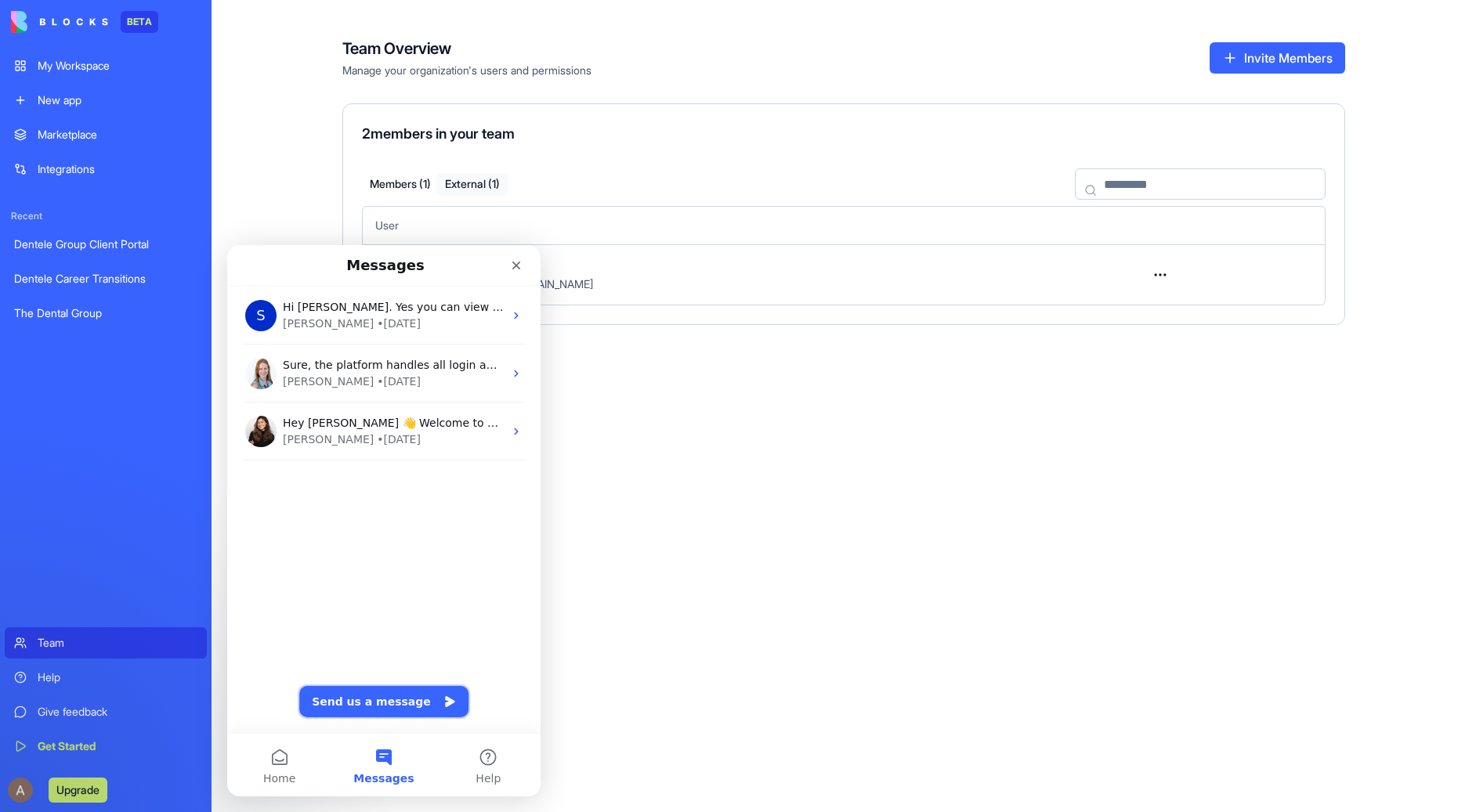
click at [389, 714] on button "Send us a message" at bounding box center [384, 701] width 169 height 31
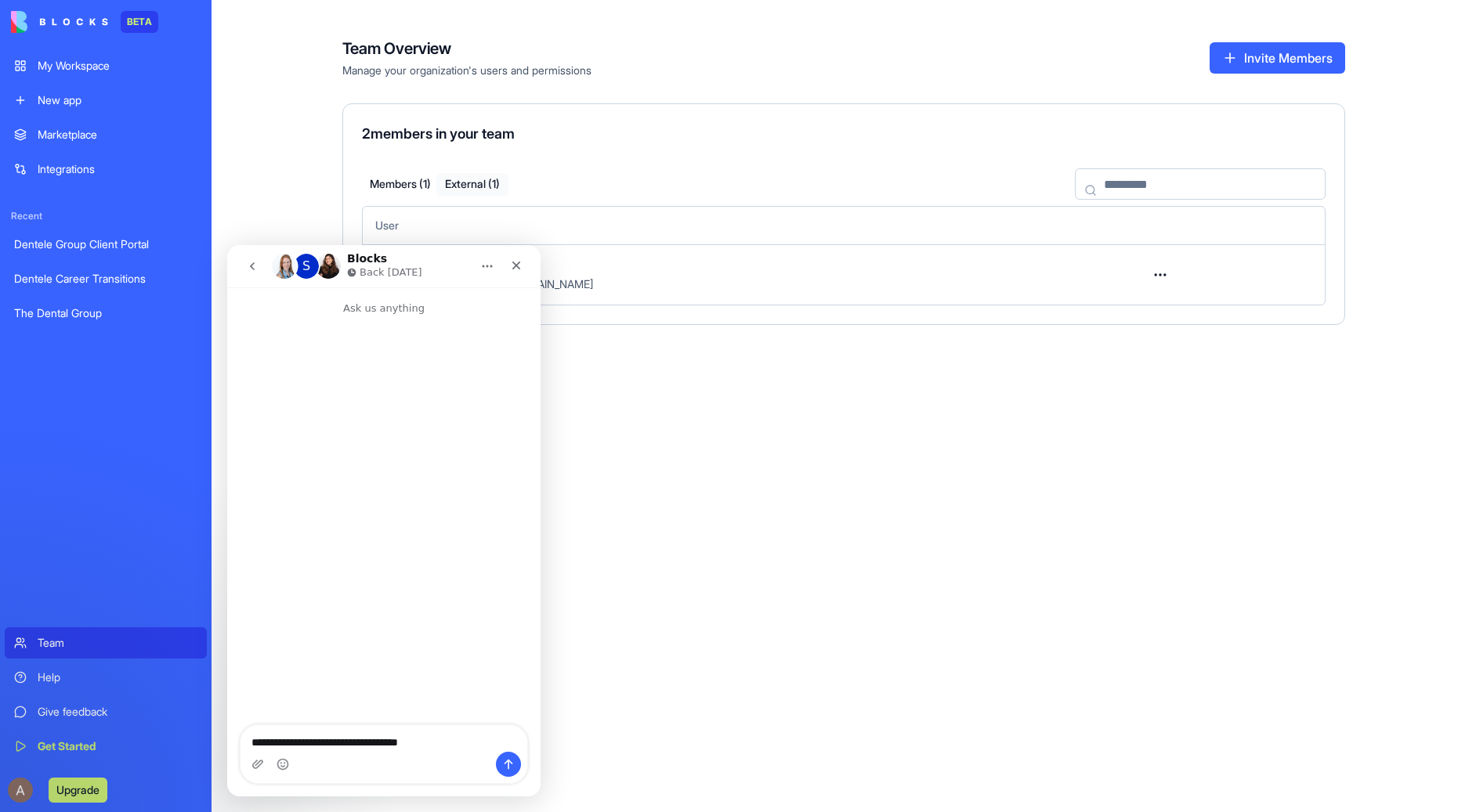
type textarea "**********"
